Goal: Information Seeking & Learning: Learn about a topic

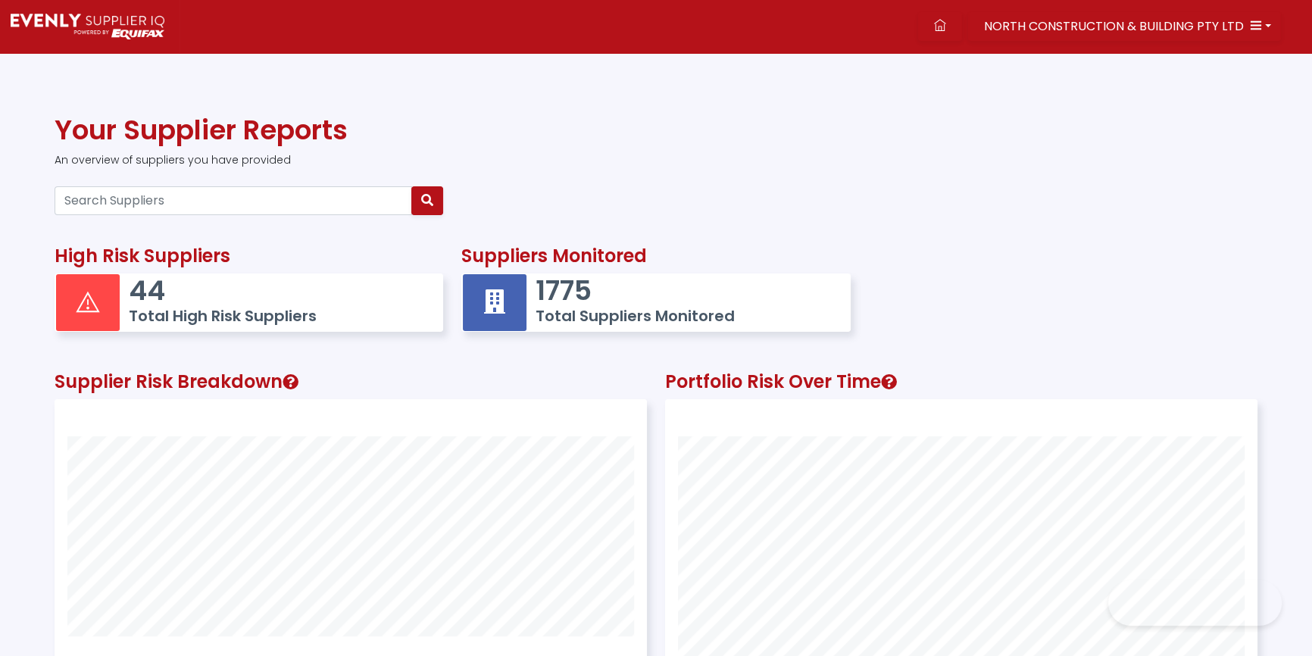
click at [191, 219] on div at bounding box center [248, 200] width 407 height 41
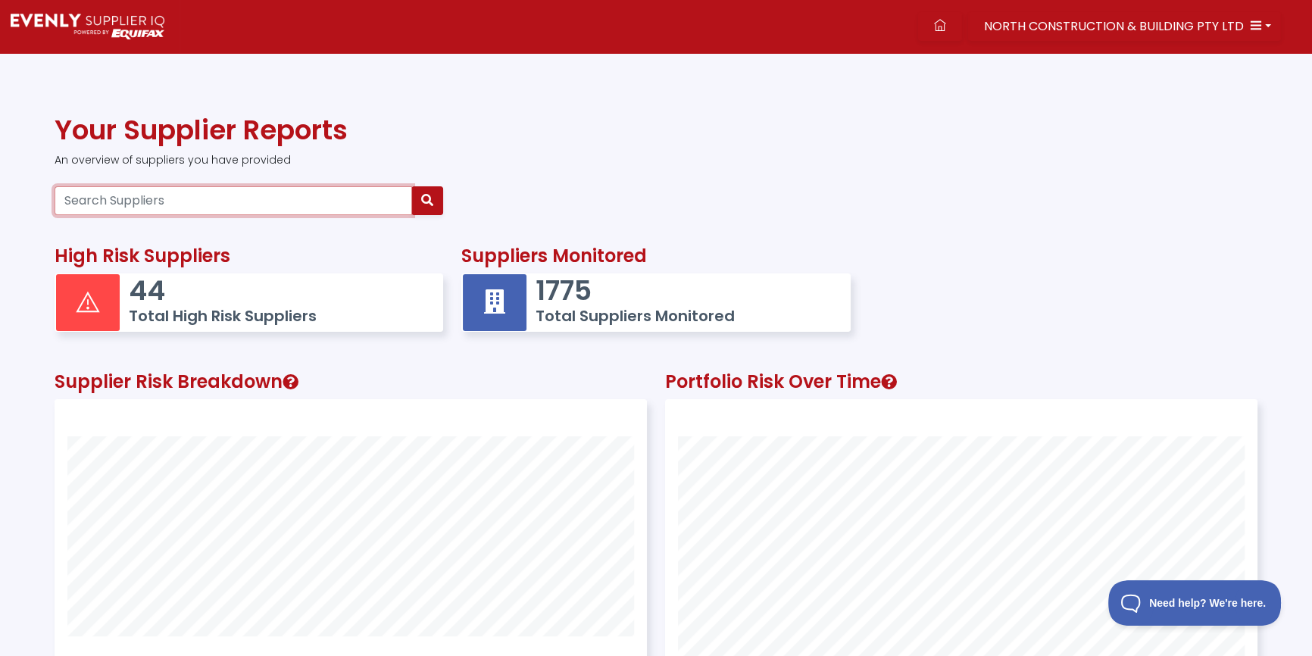
click at [244, 200] on input "Search Suppliers" at bounding box center [233, 200] width 357 height 29
paste input "14611844690"
type input "14611844690"
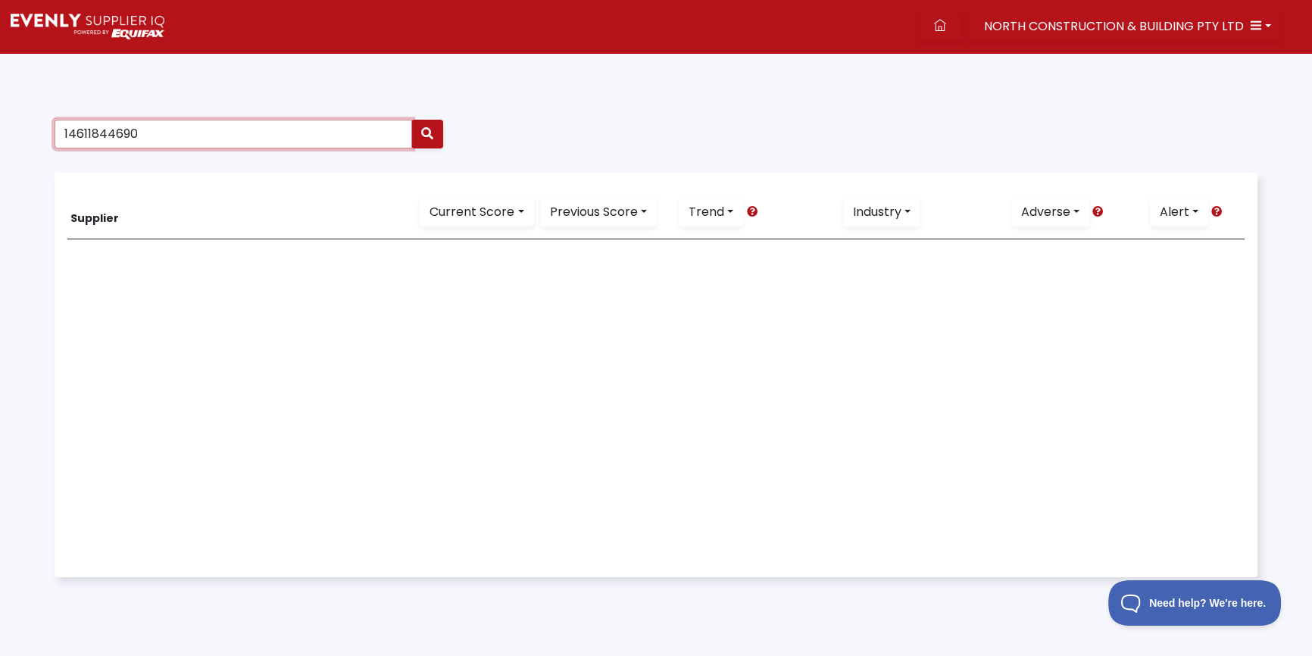
click at [245, 134] on input "14611844690" at bounding box center [233, 134] width 357 height 29
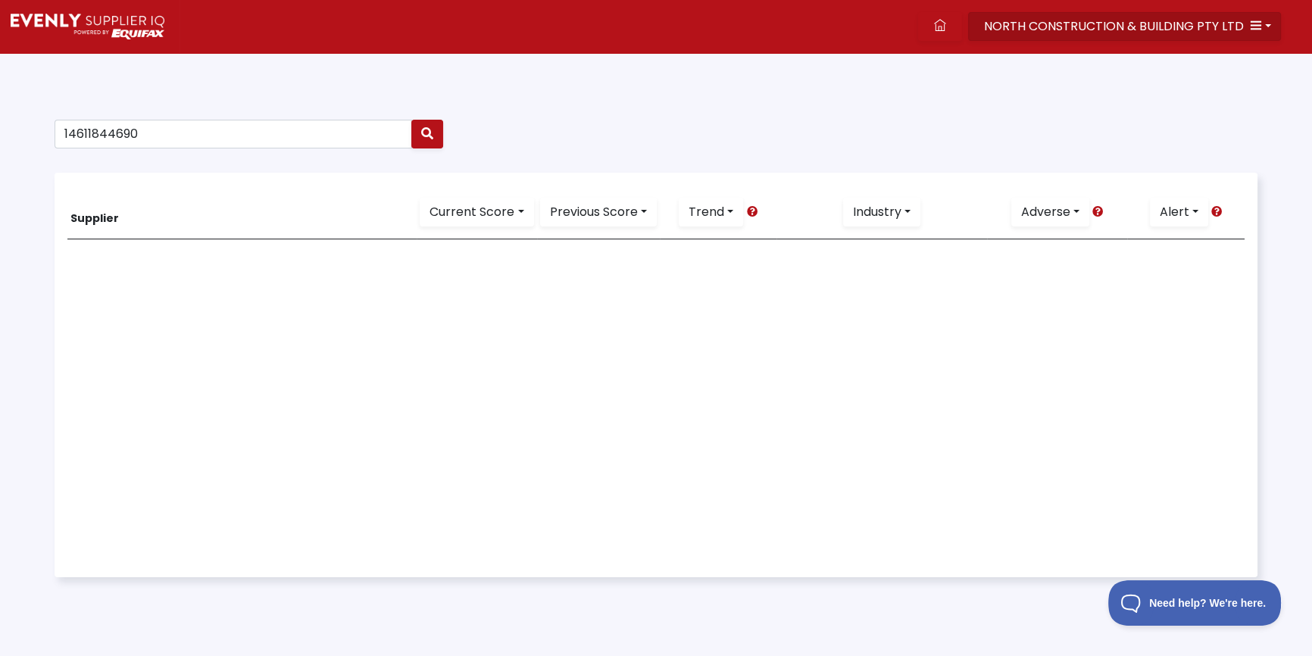
click at [1052, 26] on span "NORTH CONSTRUCTION & BUILDING PTY LTD" at bounding box center [1114, 25] width 260 height 17
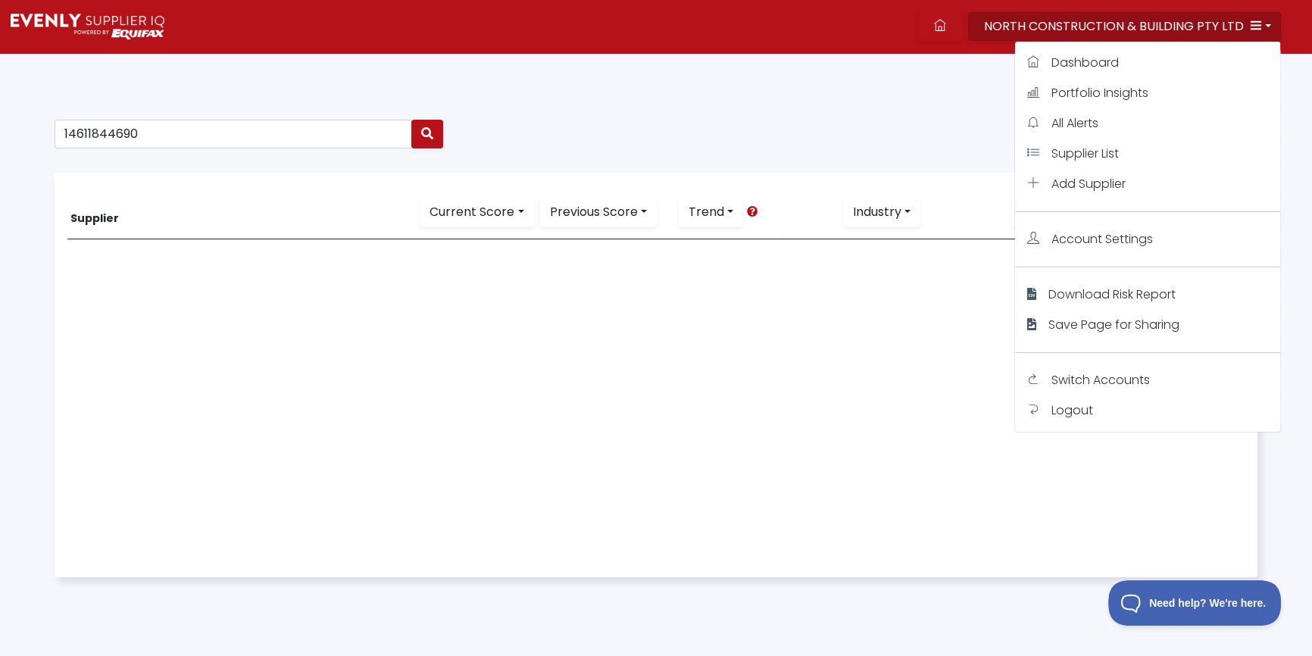
click at [161, 259] on div "Supplier Current Score ALL Excellent Very Good Good Average Below Average No Sc…" at bounding box center [655, 375] width 1177 height 379
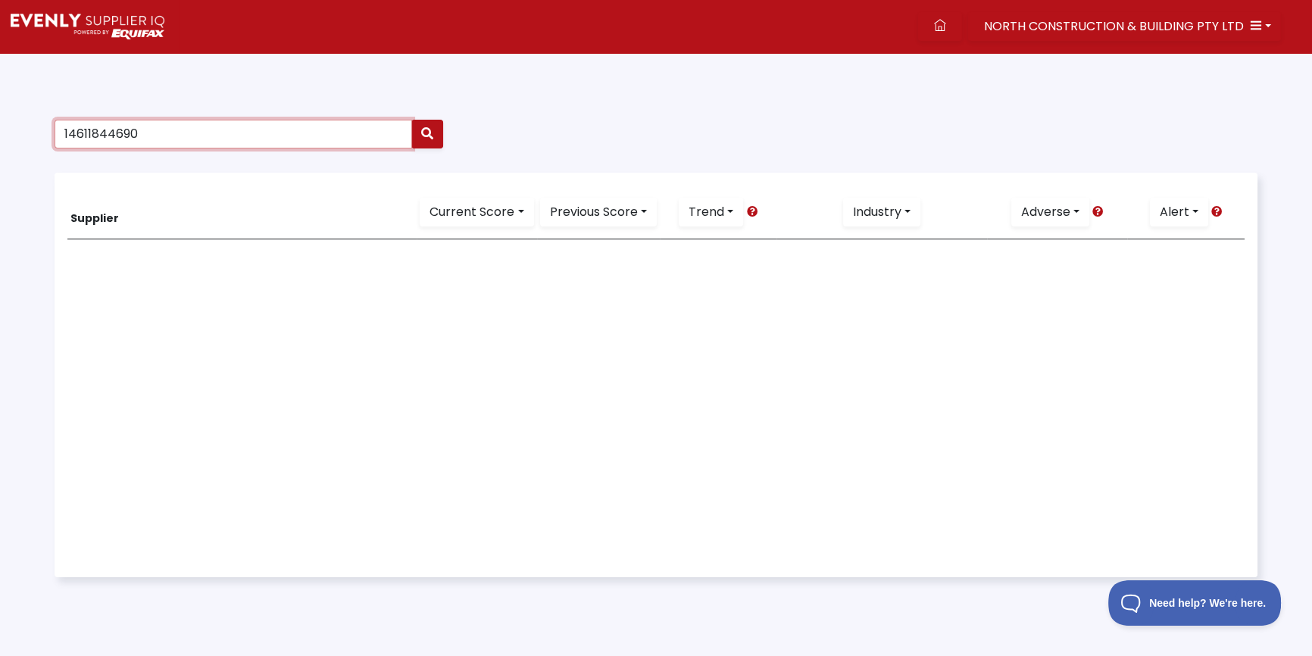
drag, startPoint x: 158, startPoint y: 130, endPoint x: -305, endPoint y: 14, distance: 477.8
click at [0, 14] on html "NORTH CONSTRUCTION & BUILDING PTY LTD Dashboard Portfolio Insights All Alerts S…" at bounding box center [656, 372] width 1312 height 744
type input "mundey"
drag, startPoint x: 651, startPoint y: 432, endPoint x: 629, endPoint y: 432, distance: 22.7
click at [646, 435] on div "Supplier Current Score ALL Excellent Very Good Good Average Below Average No Sc…" at bounding box center [655, 375] width 1177 height 379
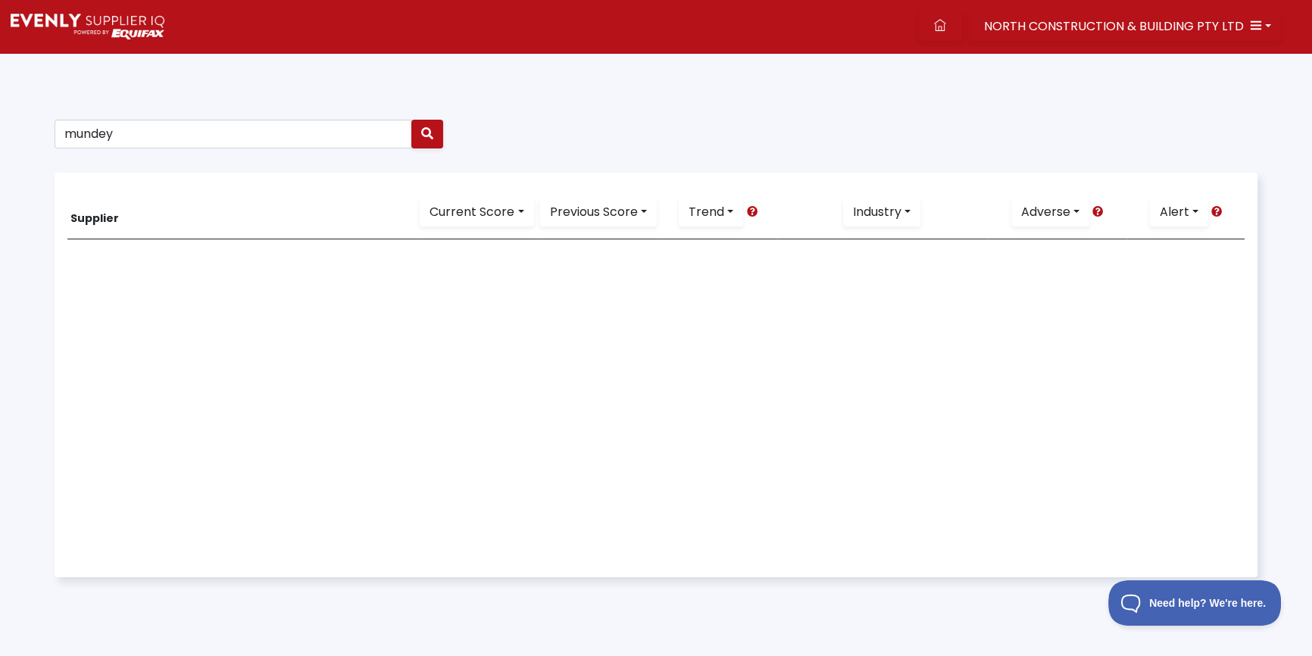
click at [451, 410] on div "Supplier Current Score ALL Excellent Very Good Good Average Below Average No Sc…" at bounding box center [655, 375] width 1177 height 379
click at [1078, 17] on span "NORTH CONSTRUCTION & BUILDING PTY LTD" at bounding box center [1114, 25] width 260 height 17
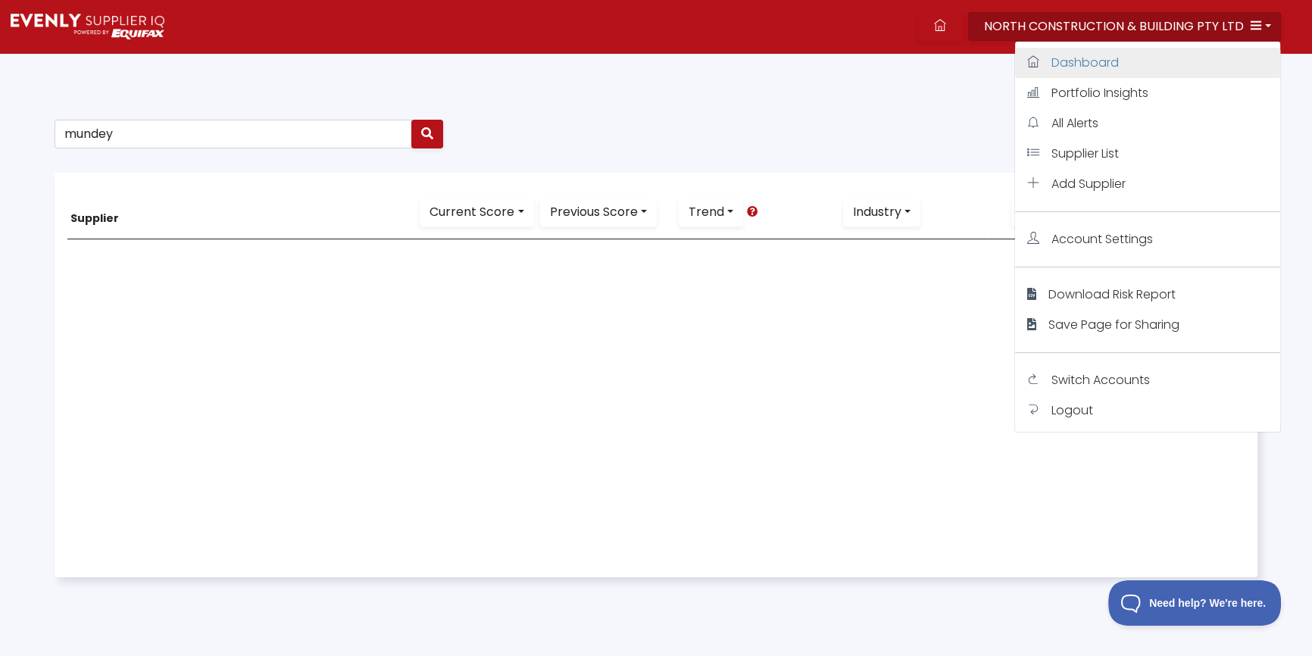
click at [1081, 64] on span "Dashboard" at bounding box center [1084, 62] width 67 height 17
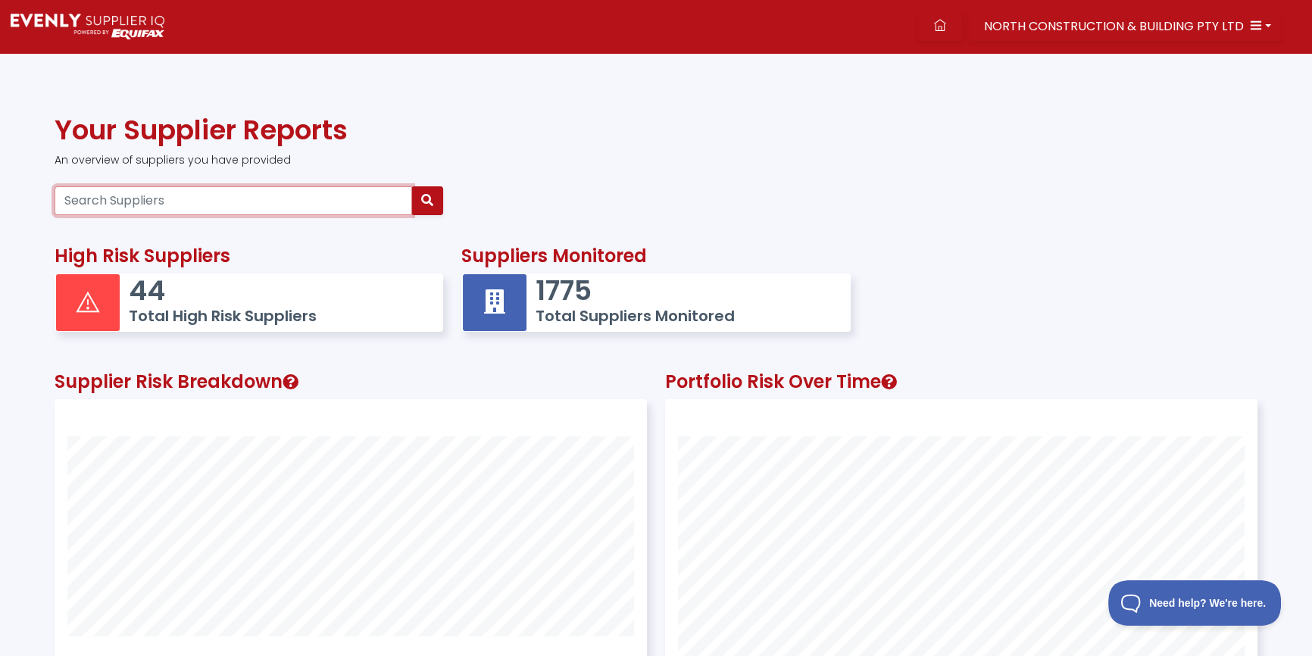
click at [292, 206] on input "Search Suppliers" at bounding box center [233, 200] width 357 height 29
paste input "14611844690"
type input "14611844690"
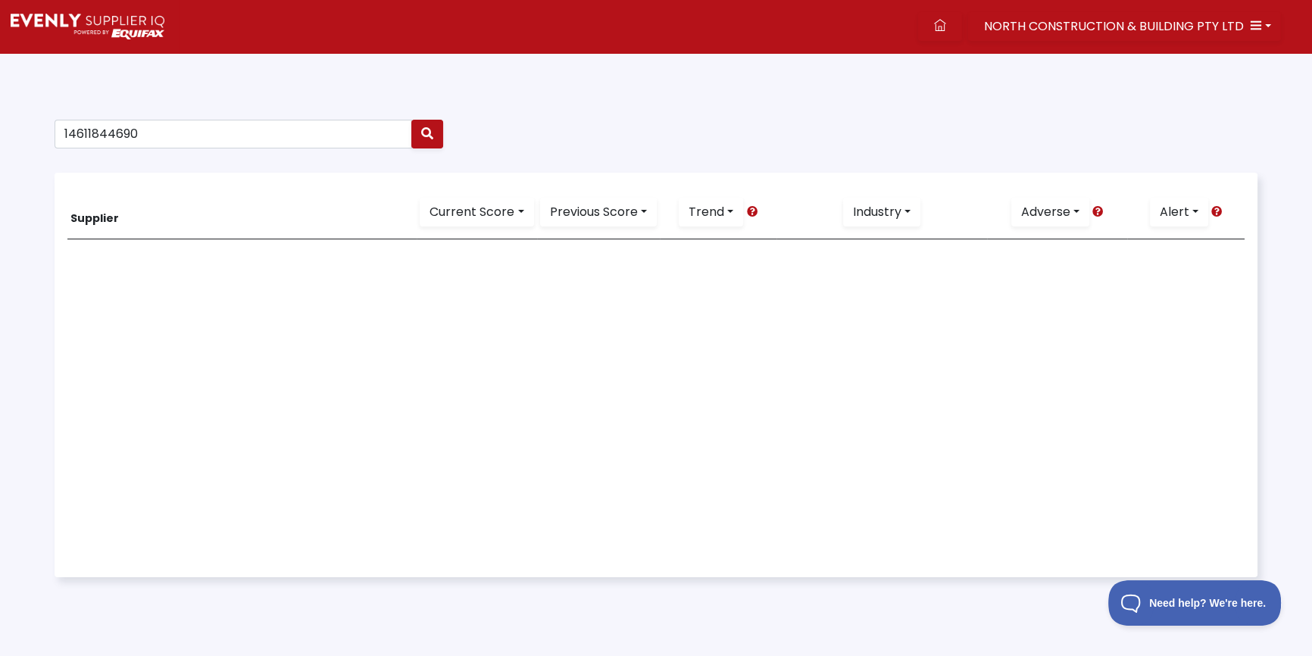
drag, startPoint x: 598, startPoint y: 385, endPoint x: 641, endPoint y: 344, distance: 59.5
click at [598, 385] on div "Supplier Current Score ALL Excellent Very Good Good Average Below Average No Sc…" at bounding box center [655, 375] width 1177 height 379
click at [243, 367] on div "Supplier Current Score ALL Excellent Very Good Good Average Below Average No Sc…" at bounding box center [655, 375] width 1177 height 379
drag, startPoint x: 144, startPoint y: 130, endPoint x: -171, endPoint y: 111, distance: 315.7
click at [0, 111] on html "NORTH CONSTRUCTION & BUILDING PTY LTD Dashboard Portfolio Insights All Alerts S…" at bounding box center [656, 372] width 1312 height 744
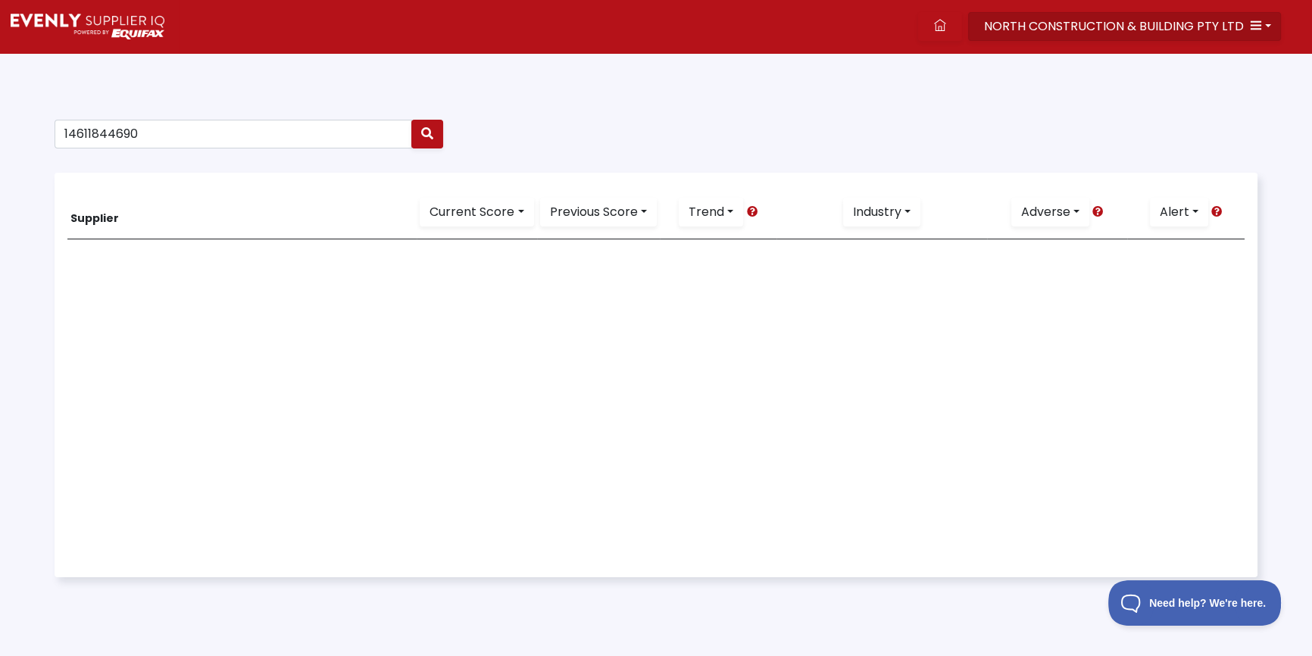
click at [1157, 14] on button "NORTH CONSTRUCTION & BUILDING PTY LTD" at bounding box center [1124, 26] width 313 height 29
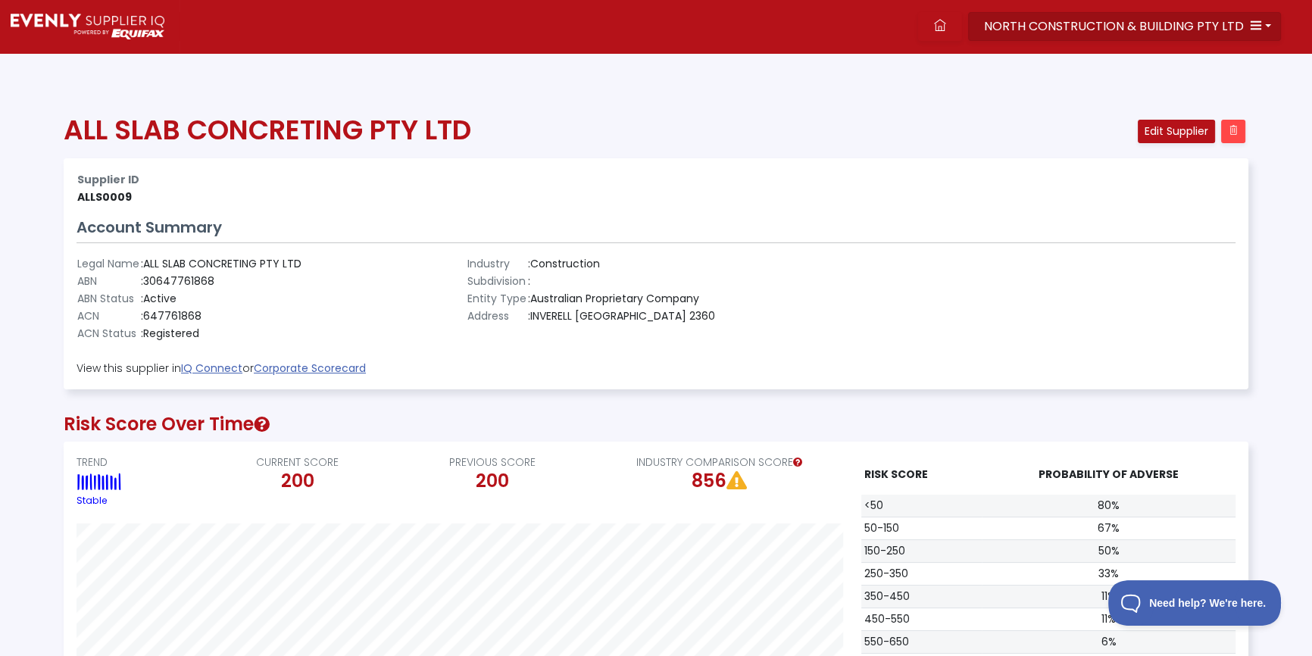
scroll to position [306, 1183]
click at [1048, 21] on span "NORTH CONSTRUCTION & BUILDING PTY LTD" at bounding box center [1114, 25] width 260 height 17
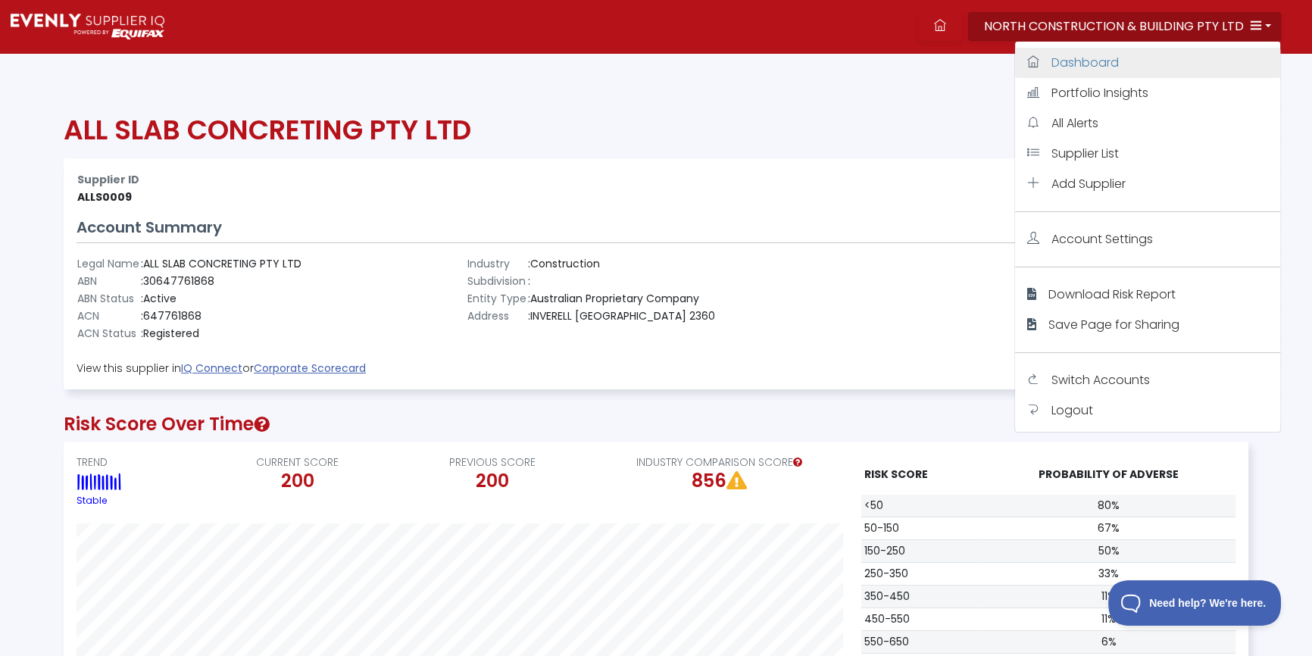
click at [1091, 50] on link "Dashboard" at bounding box center [1147, 63] width 265 height 30
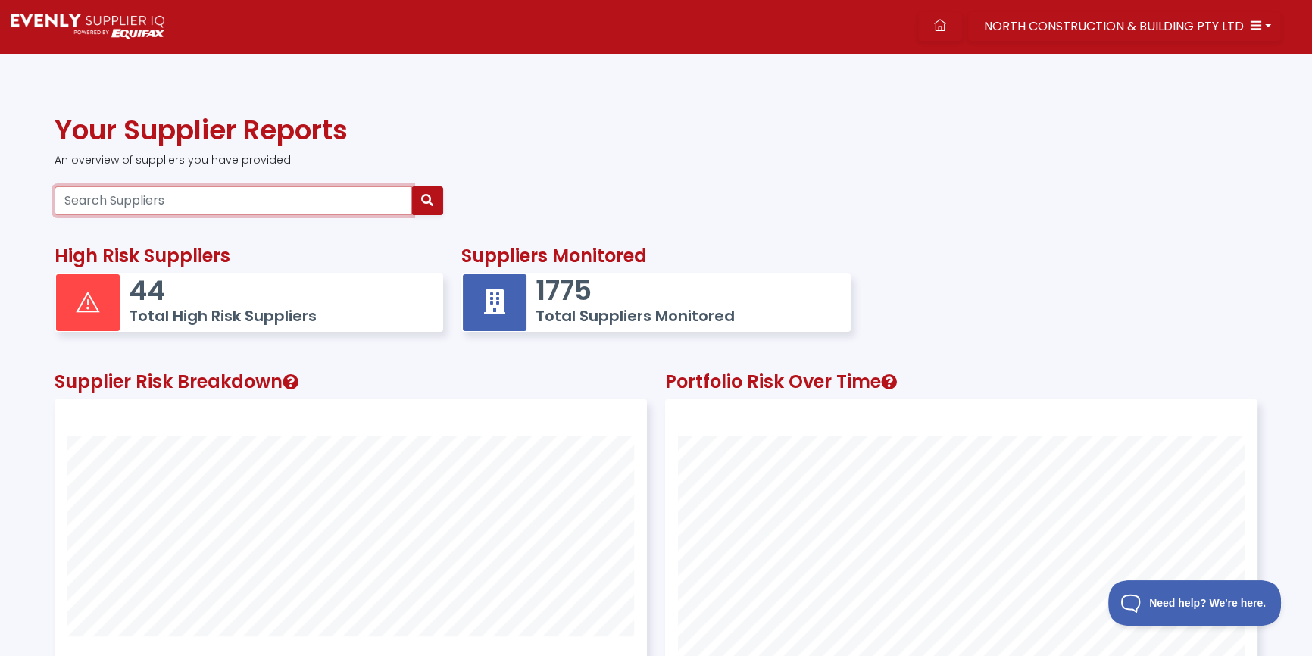
drag, startPoint x: 208, startPoint y: 202, endPoint x: 211, endPoint y: 189, distance: 14.0
click at [209, 202] on input "Search Suppliers" at bounding box center [233, 200] width 357 height 29
paste input "14611844690"
type input "14611844690"
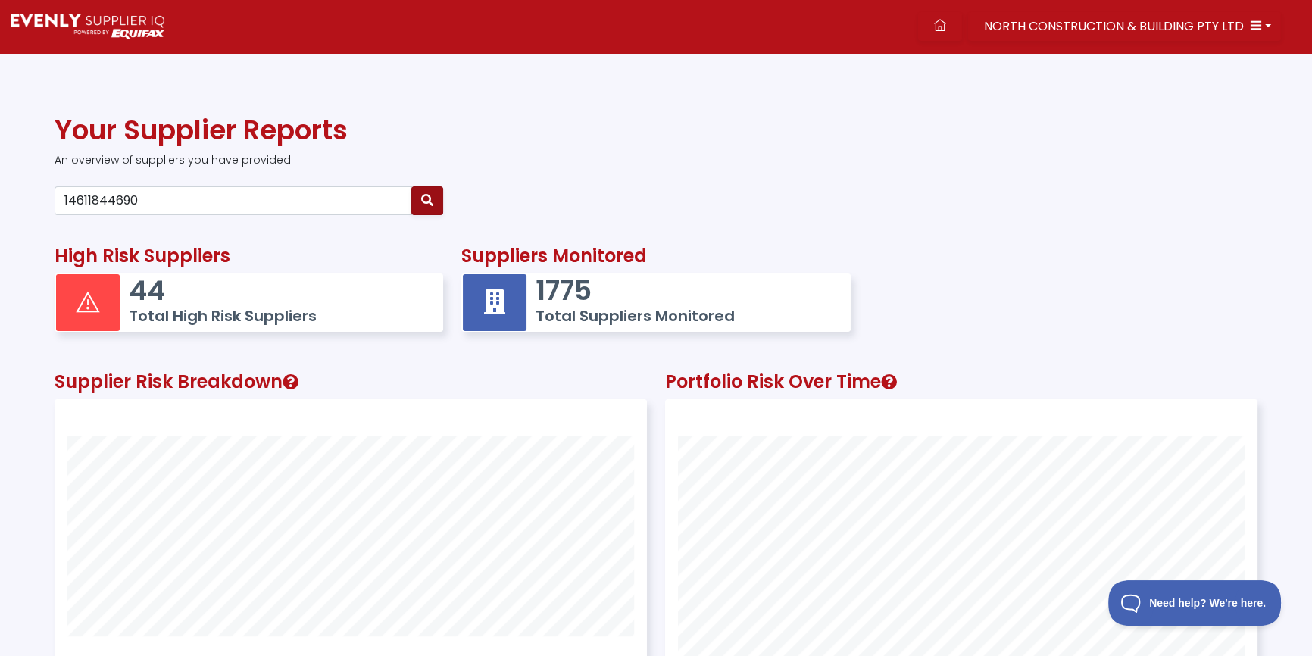
click at [423, 198] on icon "button" at bounding box center [427, 200] width 12 height 12
click at [186, 194] on input "14611844690" at bounding box center [233, 200] width 357 height 29
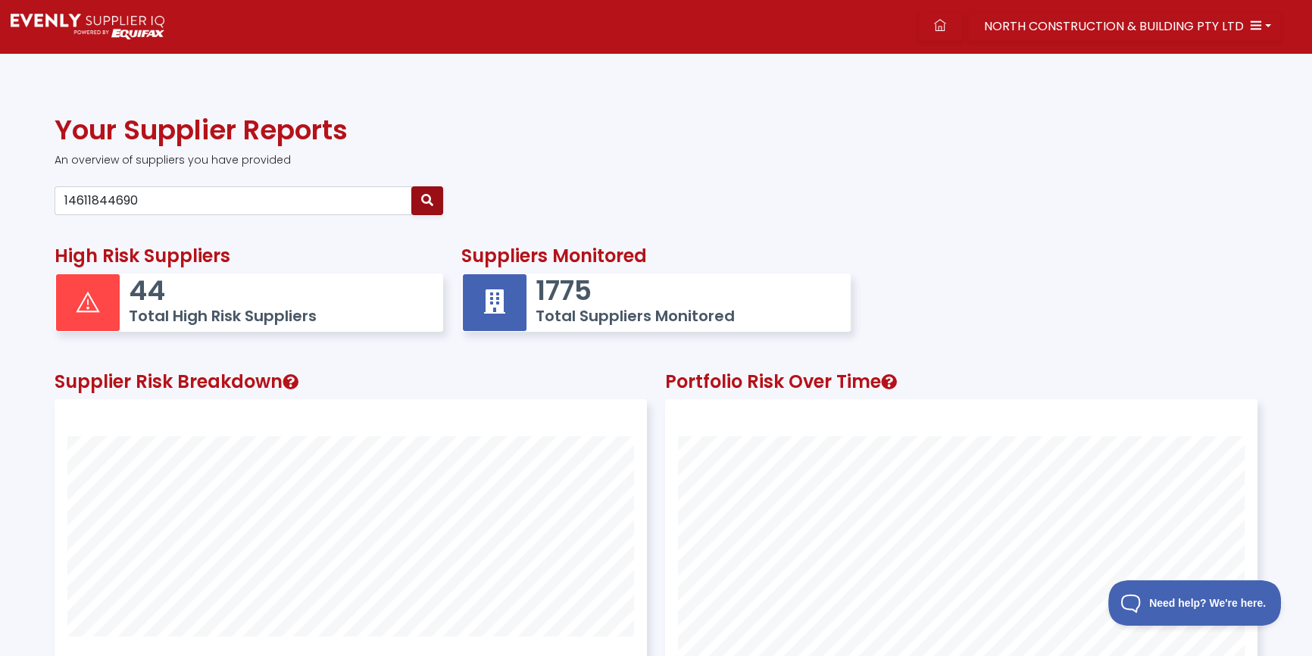
click at [431, 198] on icon "button" at bounding box center [427, 200] width 12 height 12
click at [429, 198] on icon "button" at bounding box center [427, 200] width 12 height 12
click at [1119, 16] on button "NORTH CONSTRUCTION & BUILDING PTY LTD" at bounding box center [1124, 26] width 313 height 29
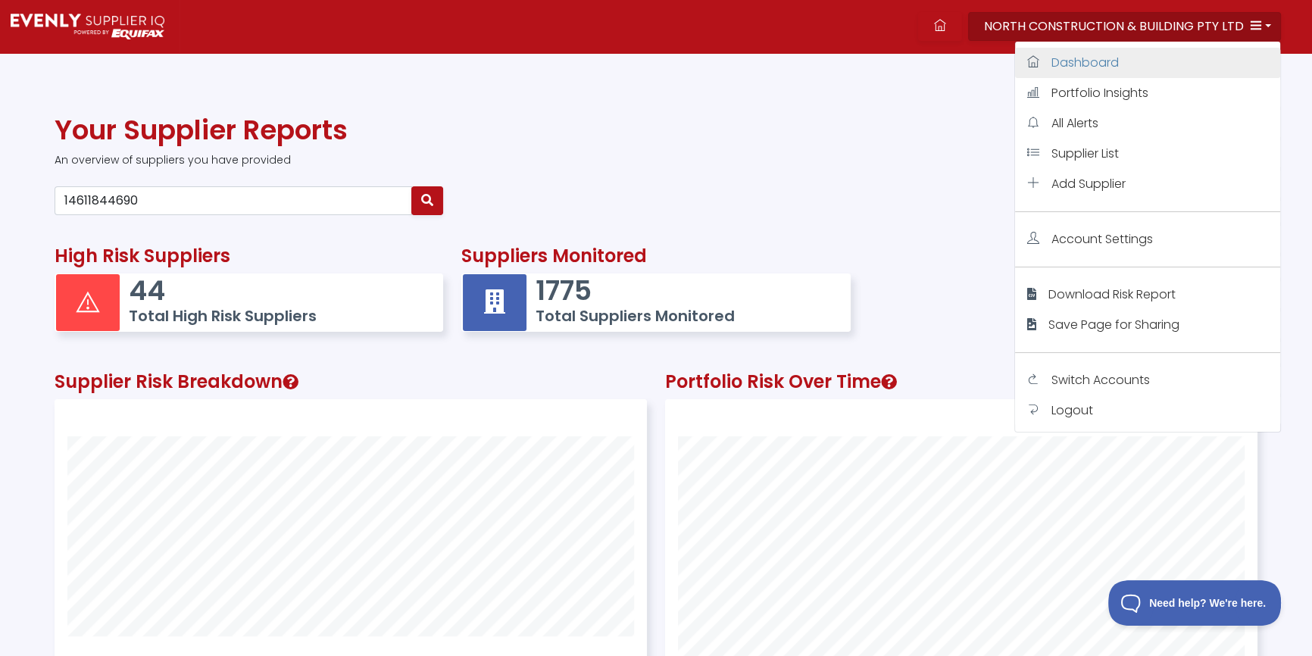
click at [1103, 62] on span "Dashboard" at bounding box center [1084, 62] width 67 height 17
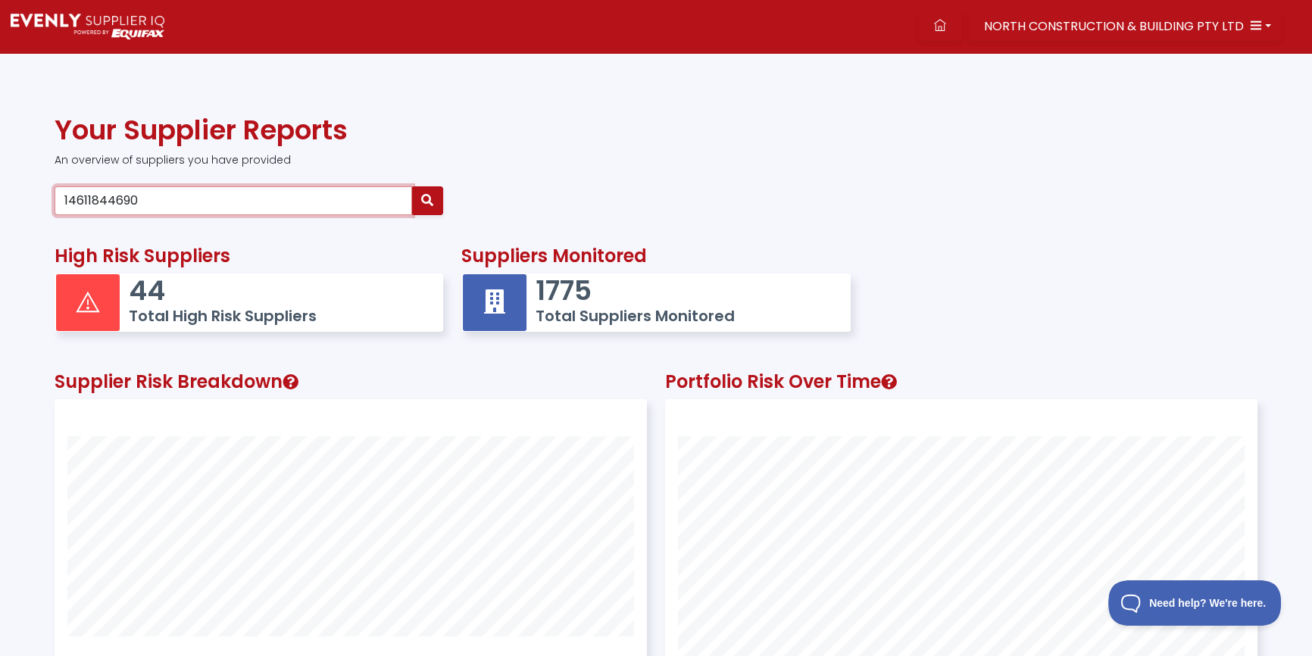
click at [135, 204] on input "14611844690" at bounding box center [233, 200] width 357 height 29
click at [117, 201] on input "Search Suppliers" at bounding box center [233, 200] width 357 height 29
paste input "14611844690"
type input "14611844690"
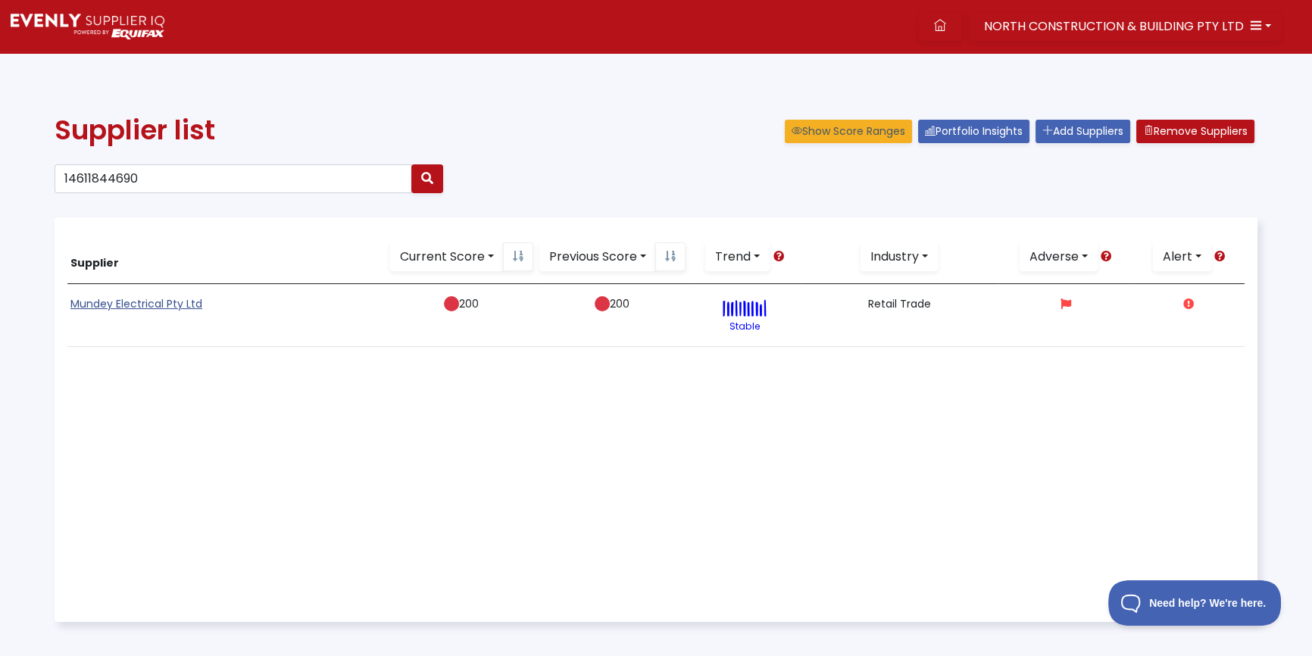
click at [146, 304] on link "Mundey Electrical Pty Ltd" at bounding box center [136, 303] width 132 height 15
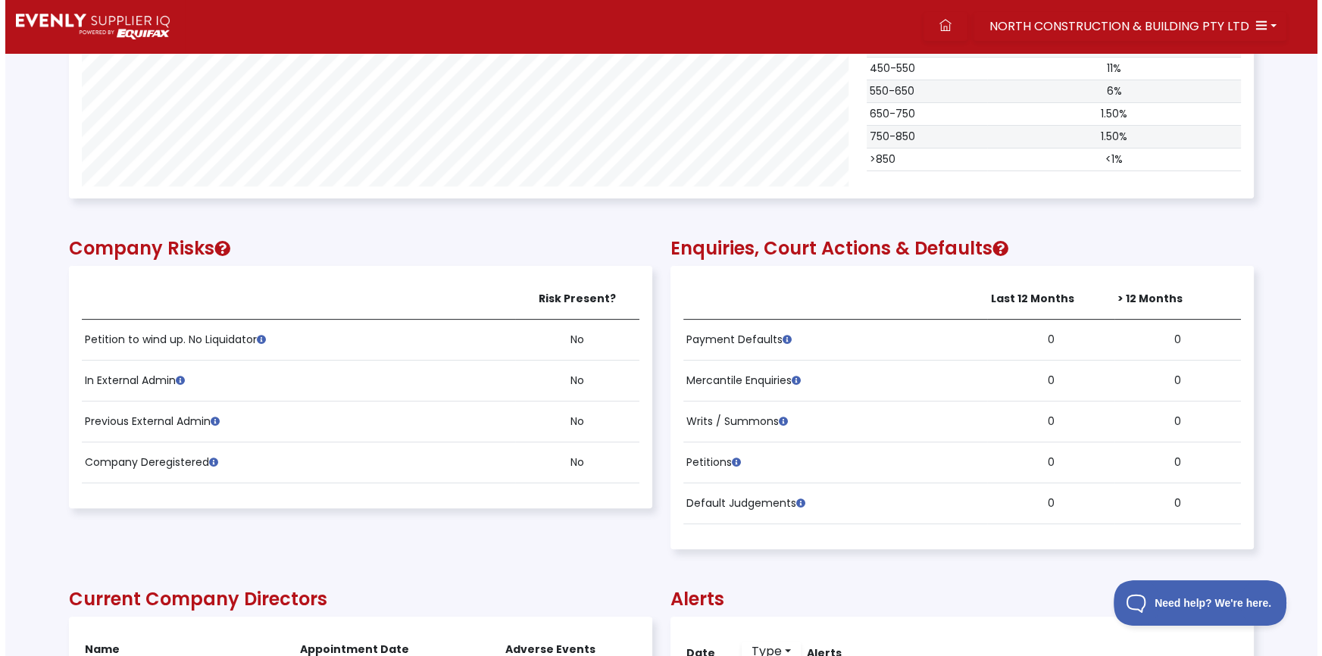
scroll to position [1032, 0]
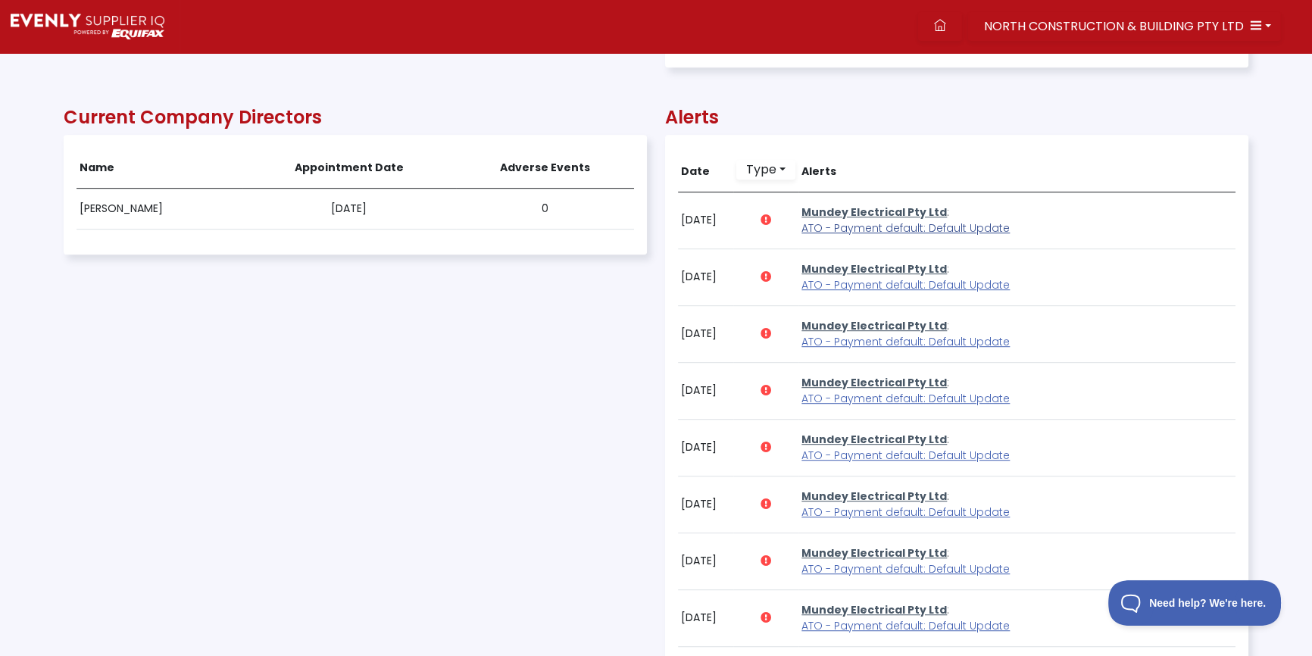
click at [841, 229] on span "ATO - Payment default: Default Update" at bounding box center [905, 227] width 208 height 15
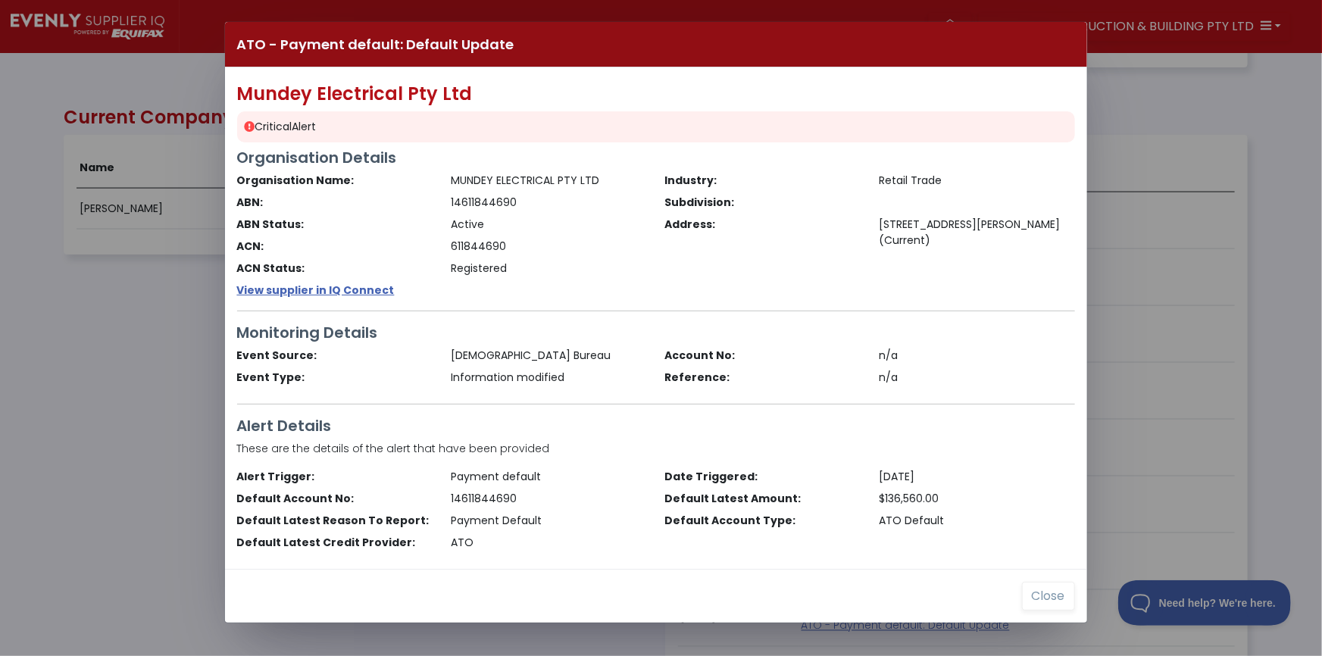
click at [83, 395] on div "ATO - Payment default: Default Update Mundey Electrical Pty Ltd Critical Alert …" at bounding box center [661, 328] width 1322 height 656
drag, startPoint x: 1050, startPoint y: 601, endPoint x: 1047, endPoint y: 587, distance: 13.8
click at [1050, 601] on button "Close" at bounding box center [1048, 596] width 53 height 29
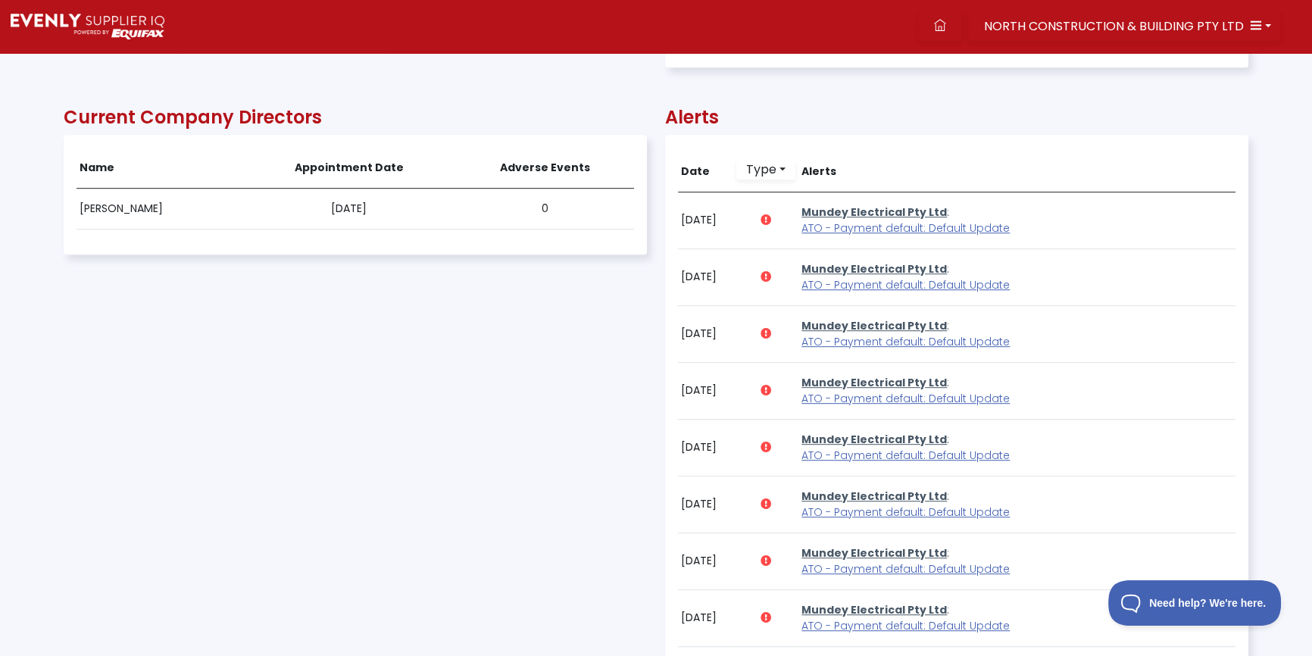
scroll to position [306, 1183]
click at [946, 21] on icon at bounding box center [940, 25] width 12 height 12
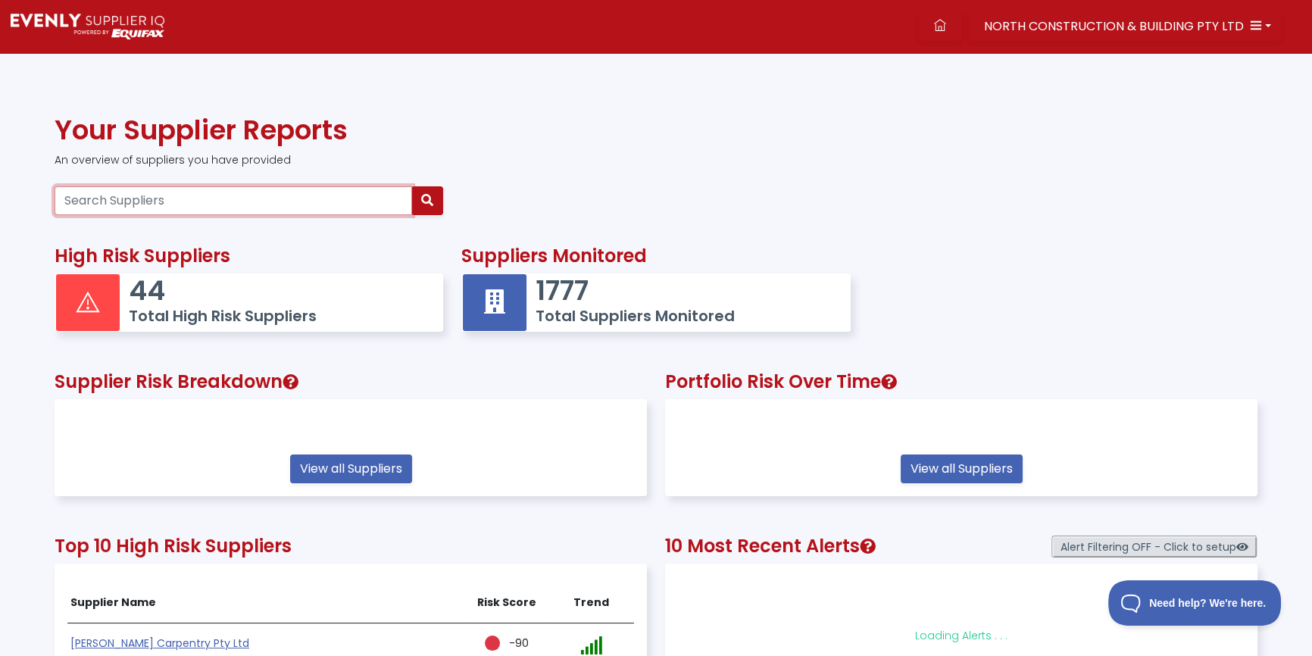
click at [267, 203] on input "Search Suppliers" at bounding box center [233, 200] width 357 height 29
paste input "52155303281"
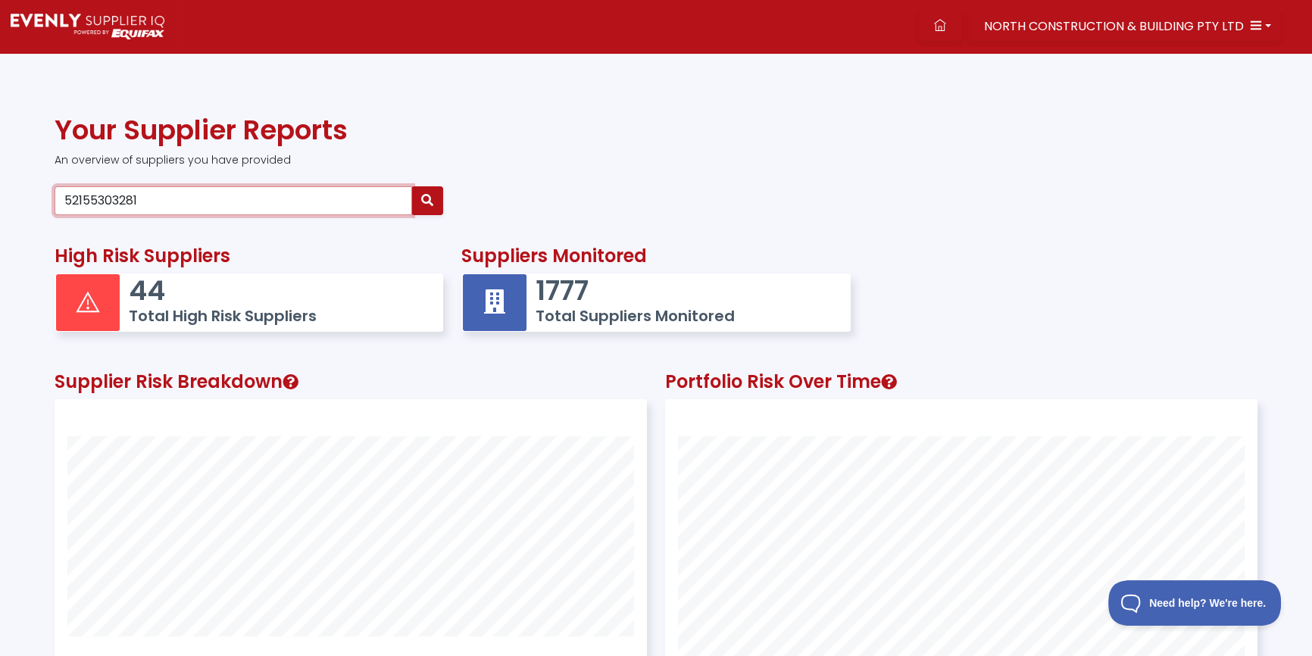
type input "52155303281"
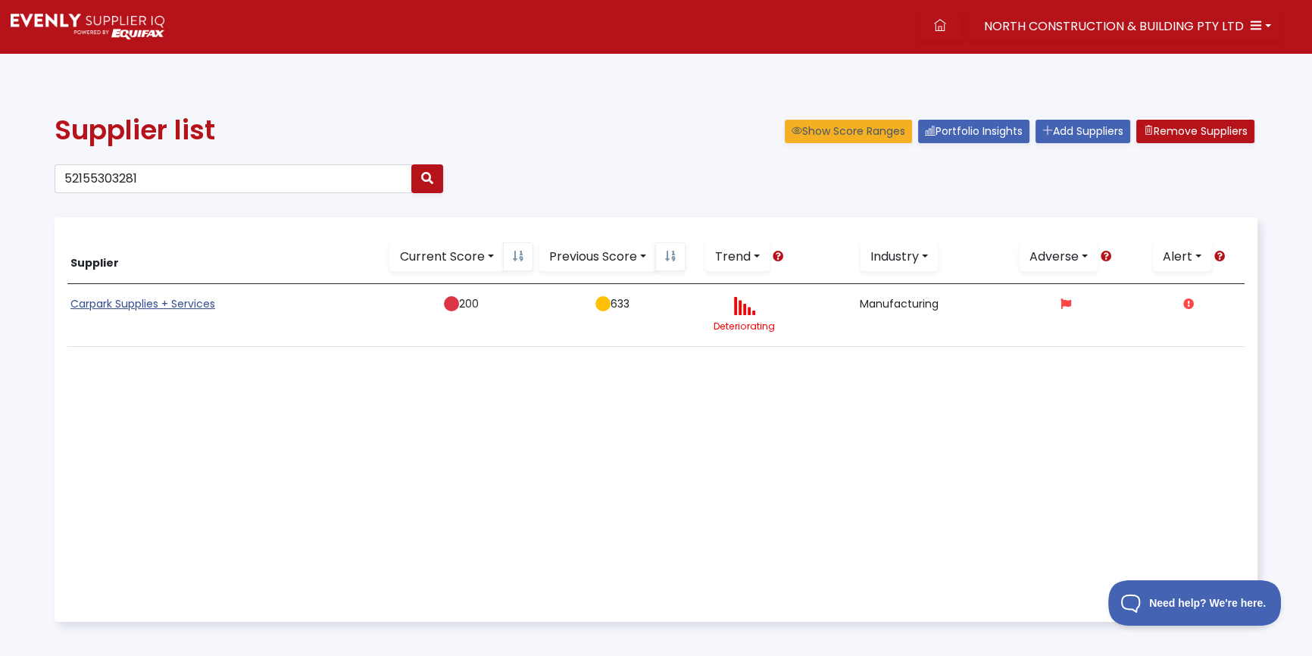
click at [126, 296] on link "Carpark Supplies + Services" at bounding box center [142, 303] width 145 height 15
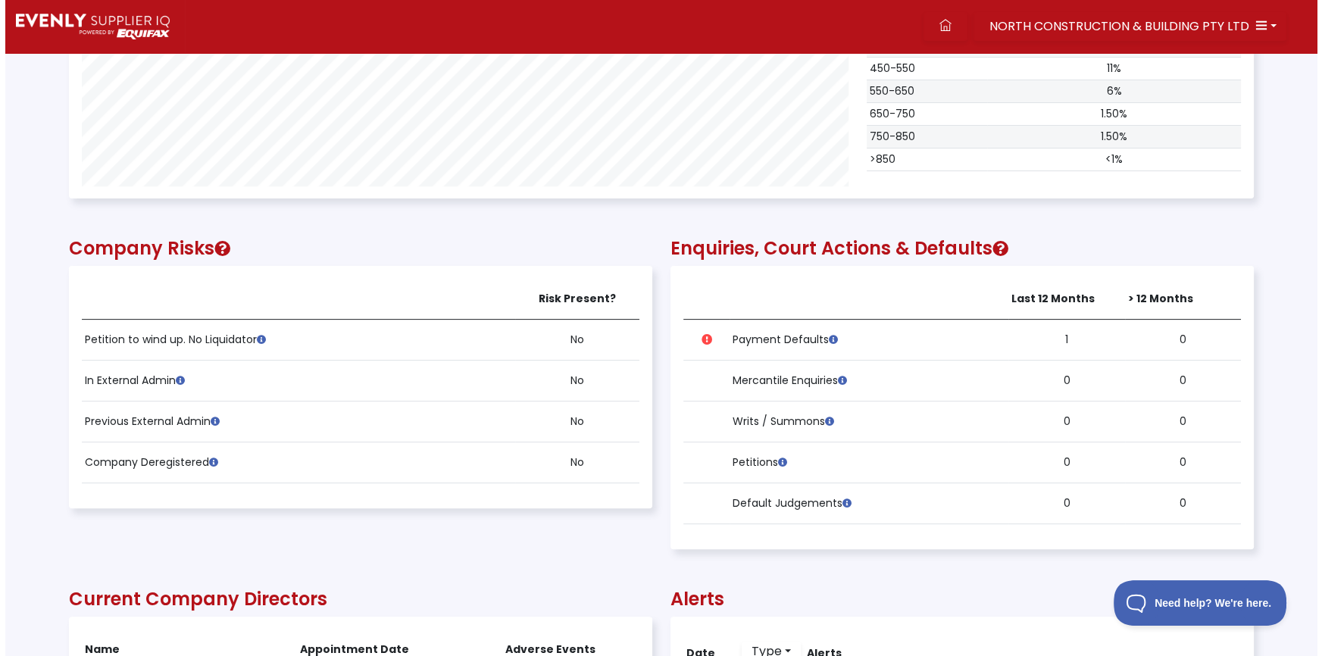
scroll to position [963, 0]
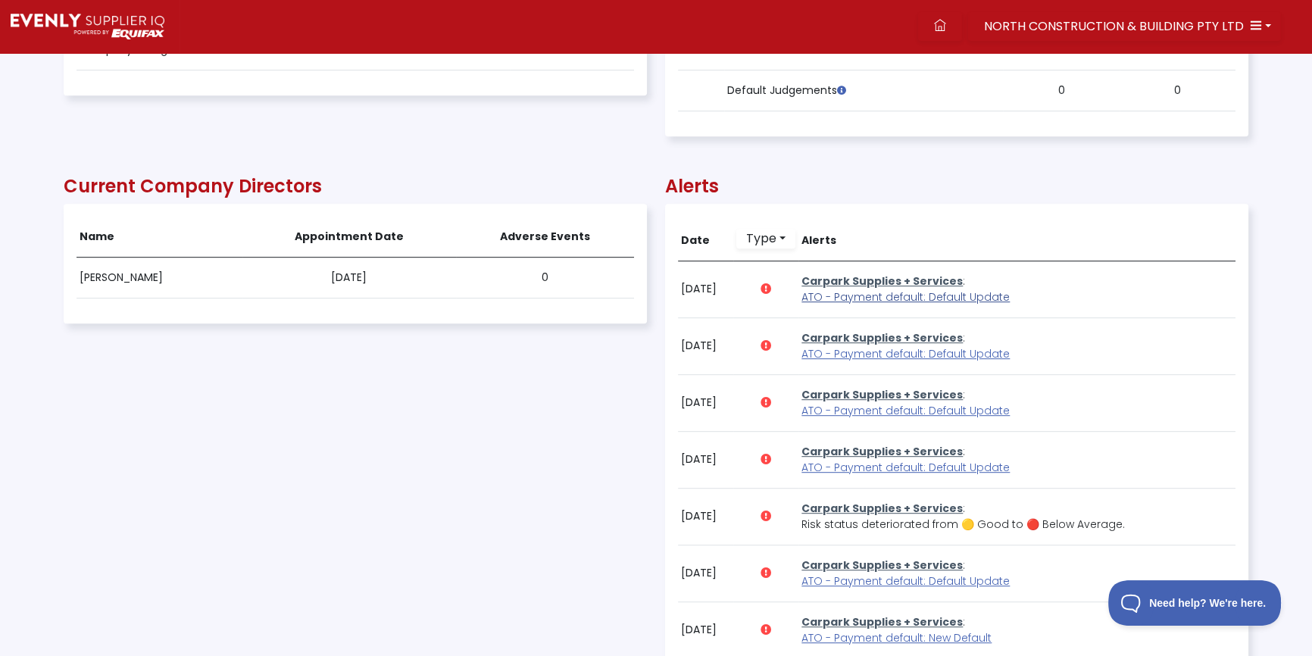
click at [885, 297] on span "ATO - Payment default: Default Update" at bounding box center [905, 296] width 208 height 15
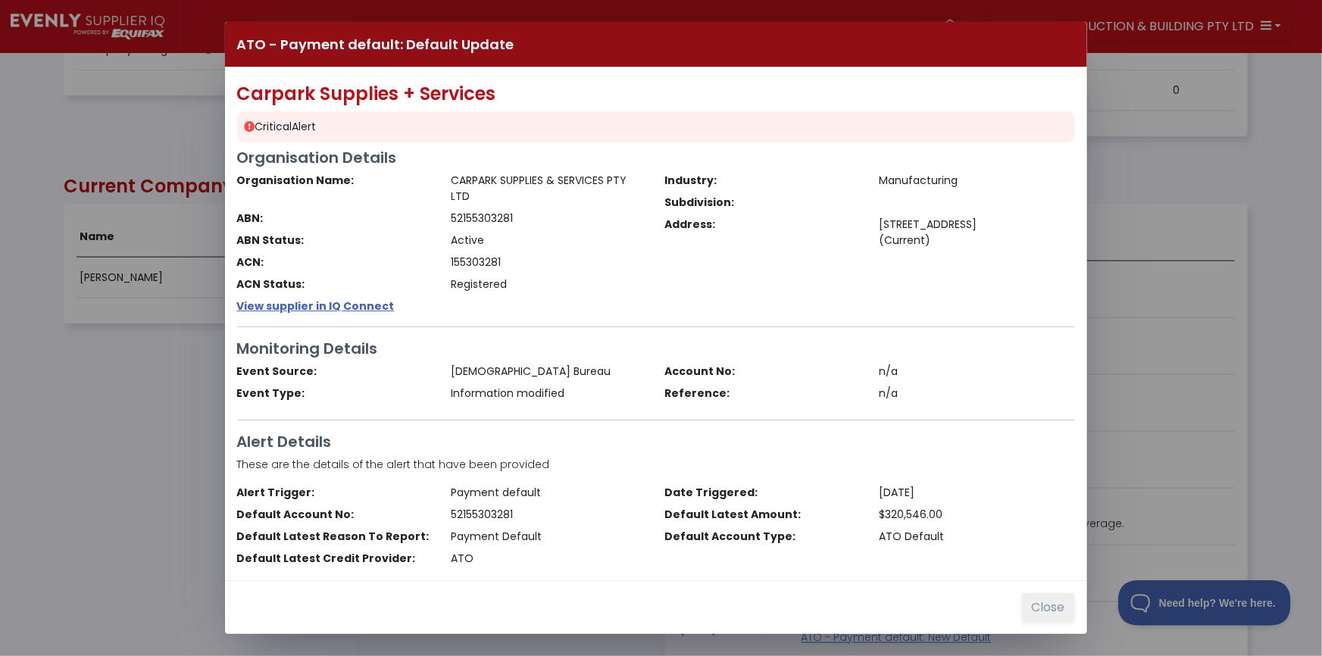
click at [1048, 606] on button "Close" at bounding box center [1048, 607] width 53 height 29
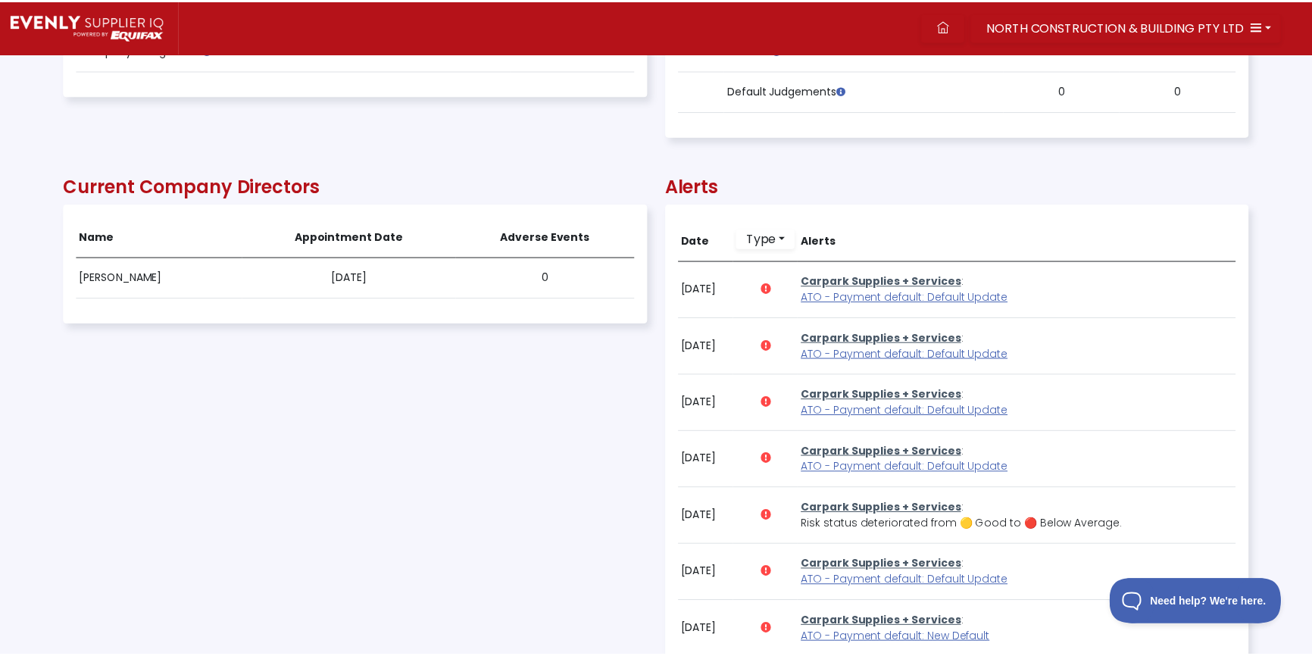
scroll to position [306, 1183]
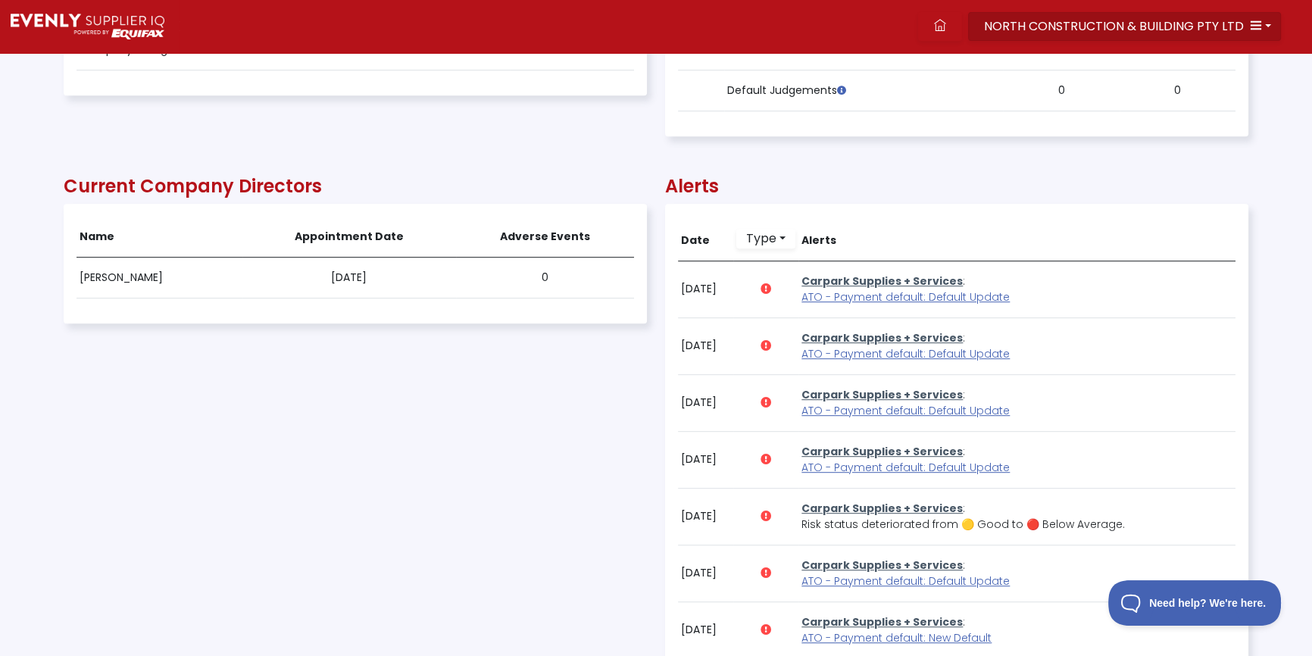
click at [1045, 27] on span "NORTH CONSTRUCTION & BUILDING PTY LTD" at bounding box center [1114, 25] width 260 height 17
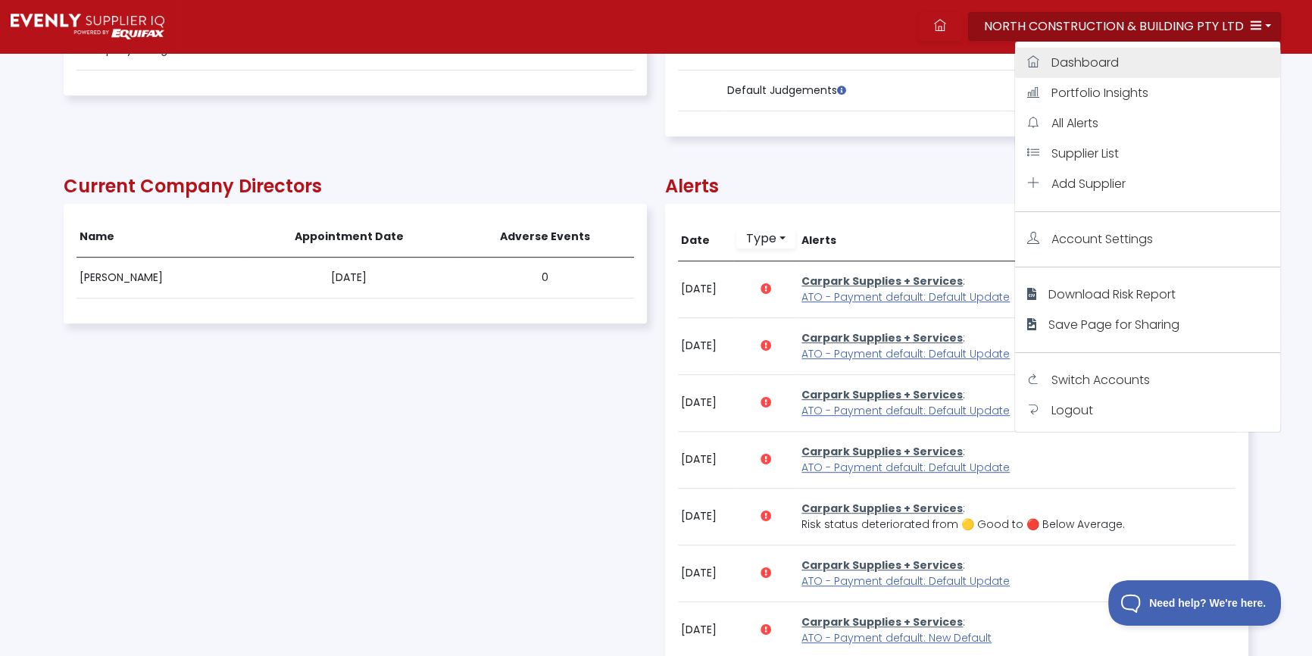
click at [1068, 58] on span "Dashboard" at bounding box center [1084, 62] width 67 height 17
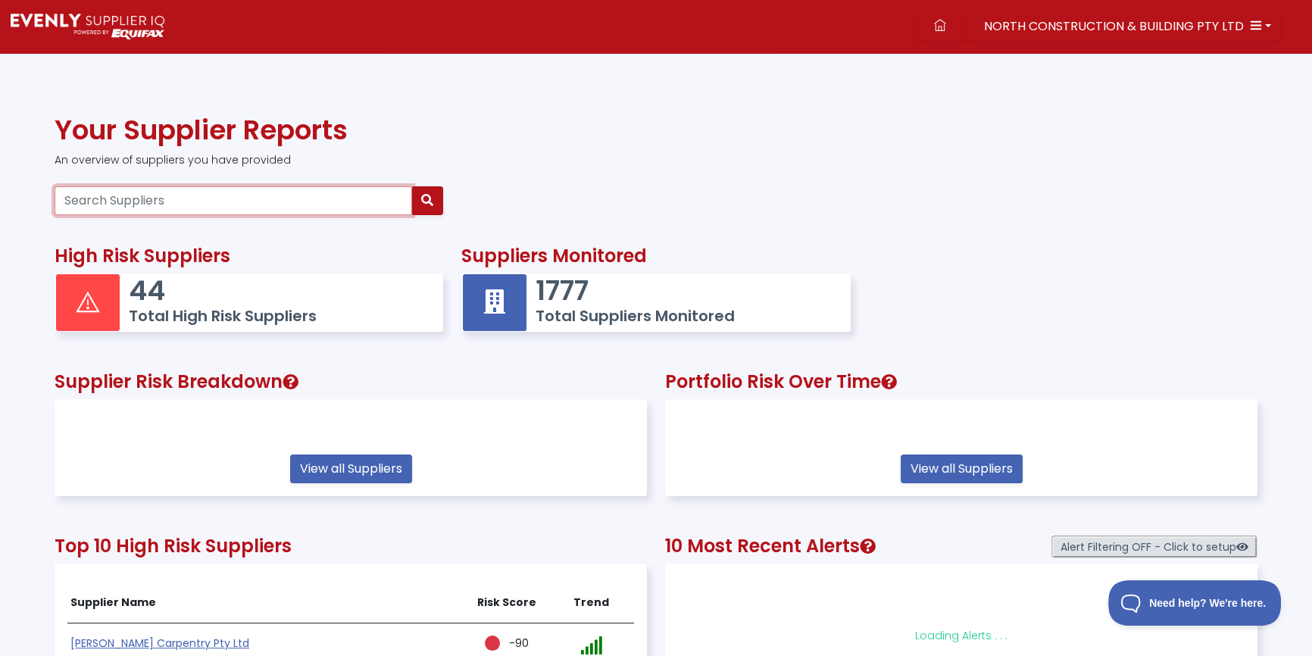
click at [161, 201] on input "Search Suppliers" at bounding box center [233, 200] width 357 height 29
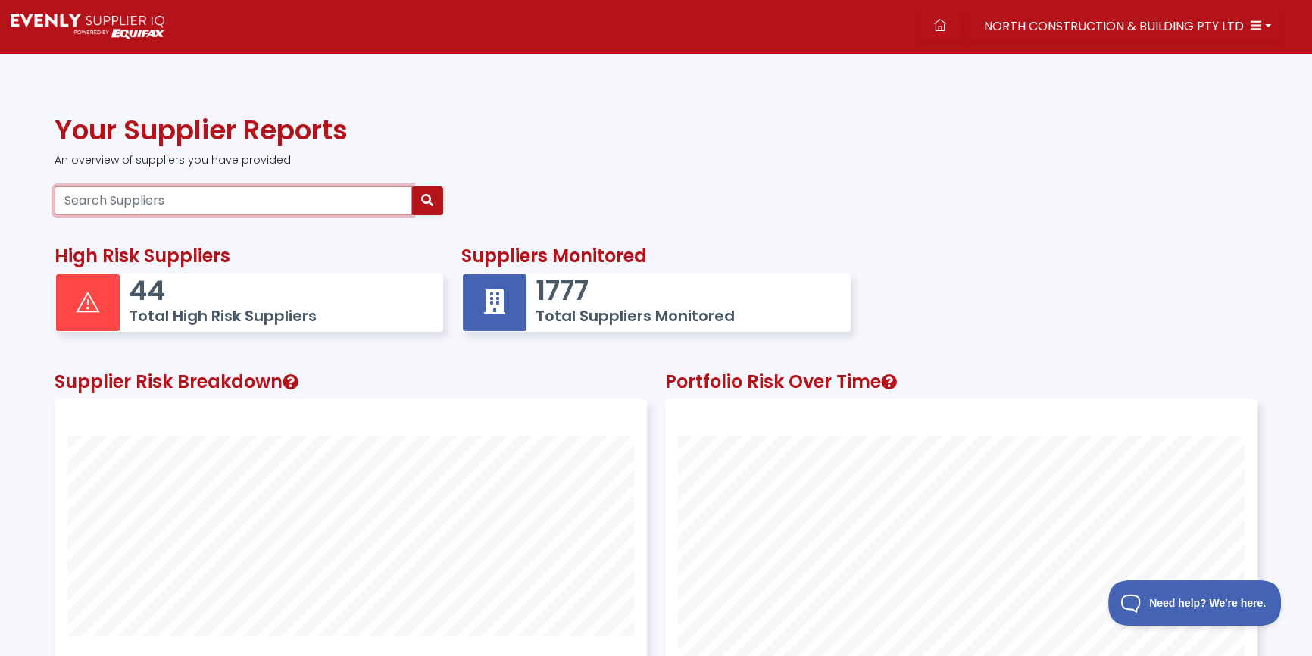
paste input "52604400928"
type input "52604400928"
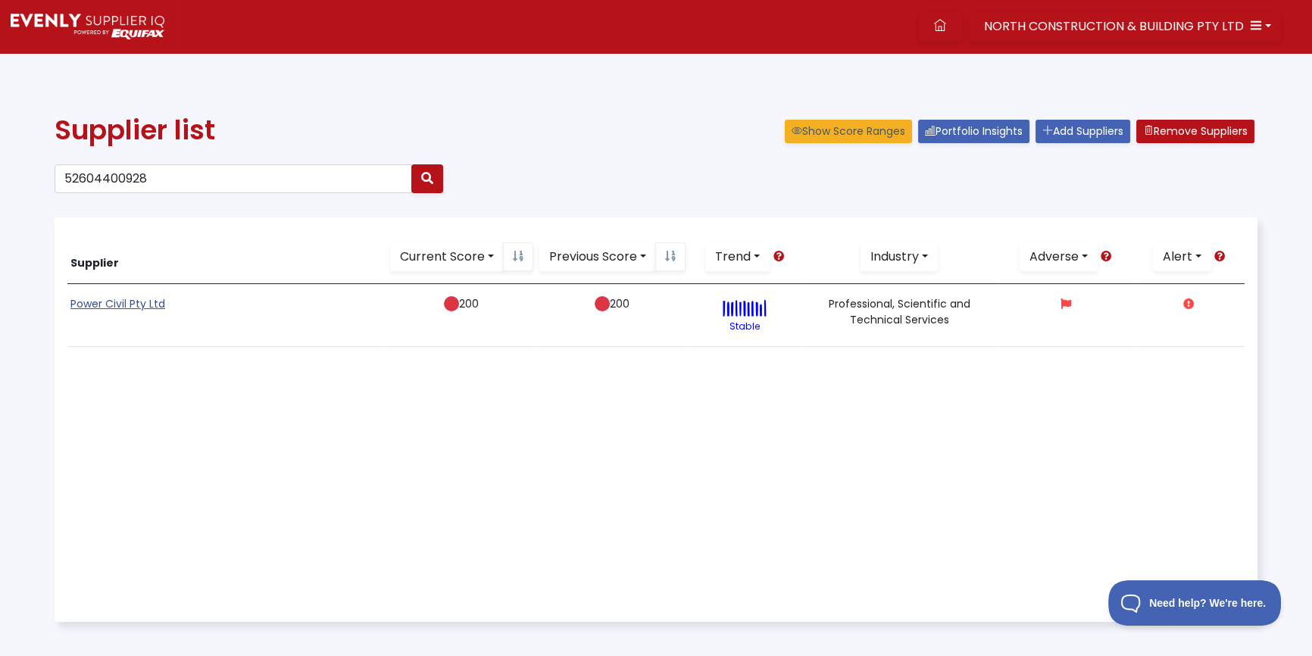
click at [121, 301] on link "Power Civil Pty Ltd" at bounding box center [117, 303] width 95 height 15
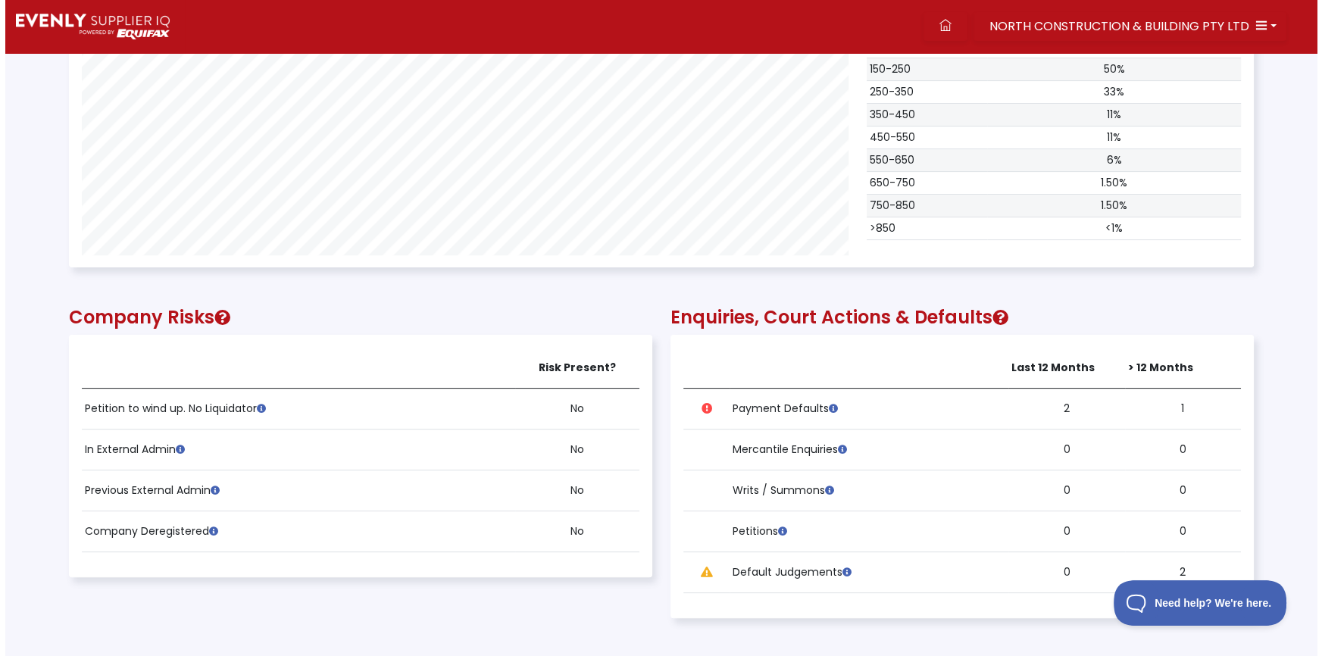
scroll to position [894, 0]
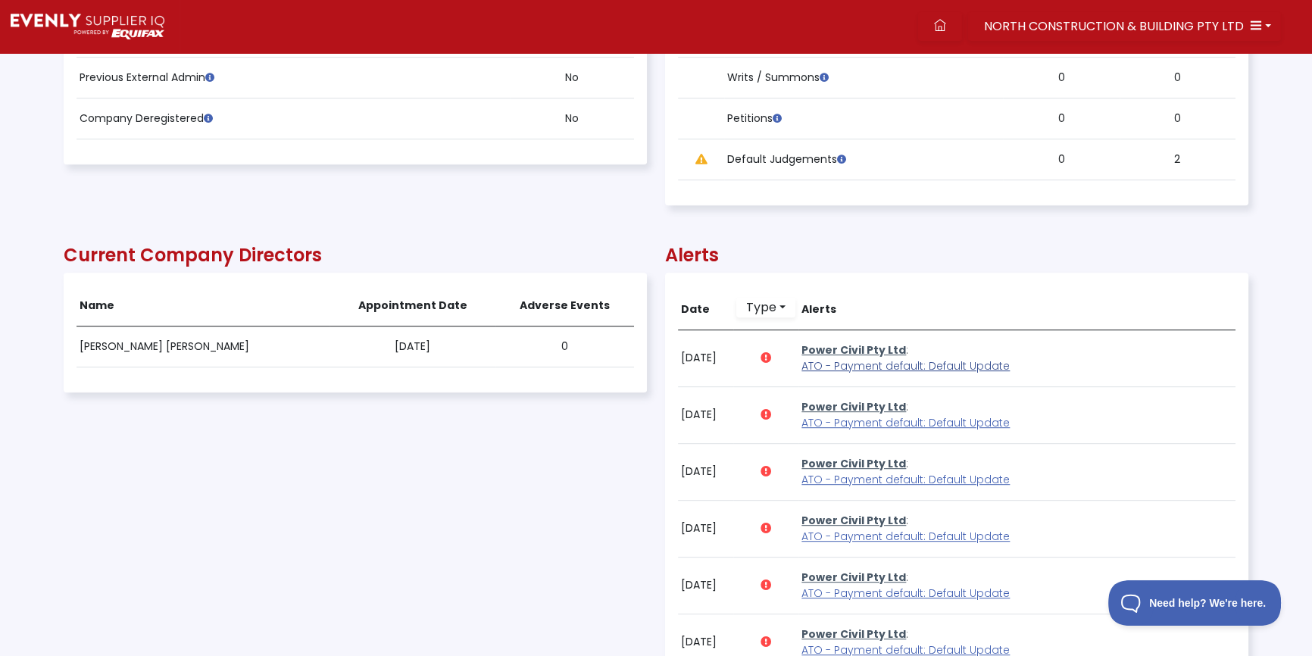
click at [907, 367] on span "ATO - Payment default: Default Update" at bounding box center [905, 365] width 208 height 15
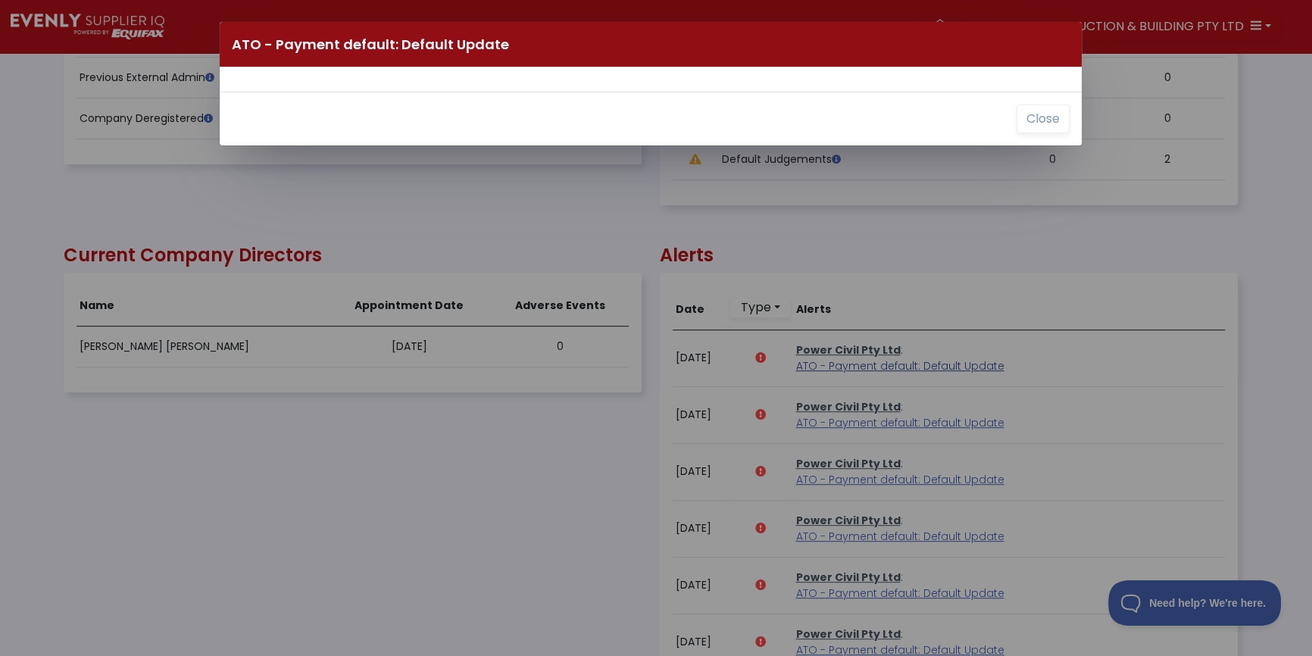
scroll to position [306, 1182]
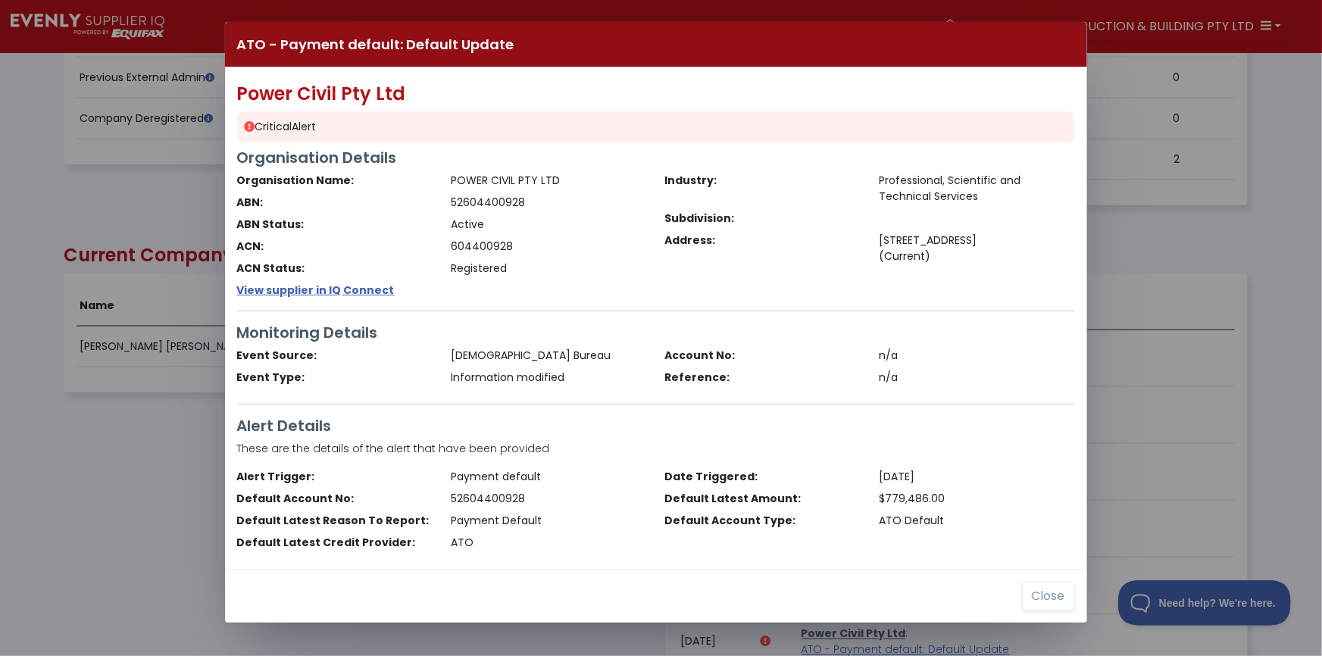
click at [132, 397] on div "ATO - Payment default: Default Update Power Civil Pty Ltd Critical Alert Organi…" at bounding box center [661, 328] width 1322 height 656
click at [1038, 591] on button "Close" at bounding box center [1048, 596] width 53 height 29
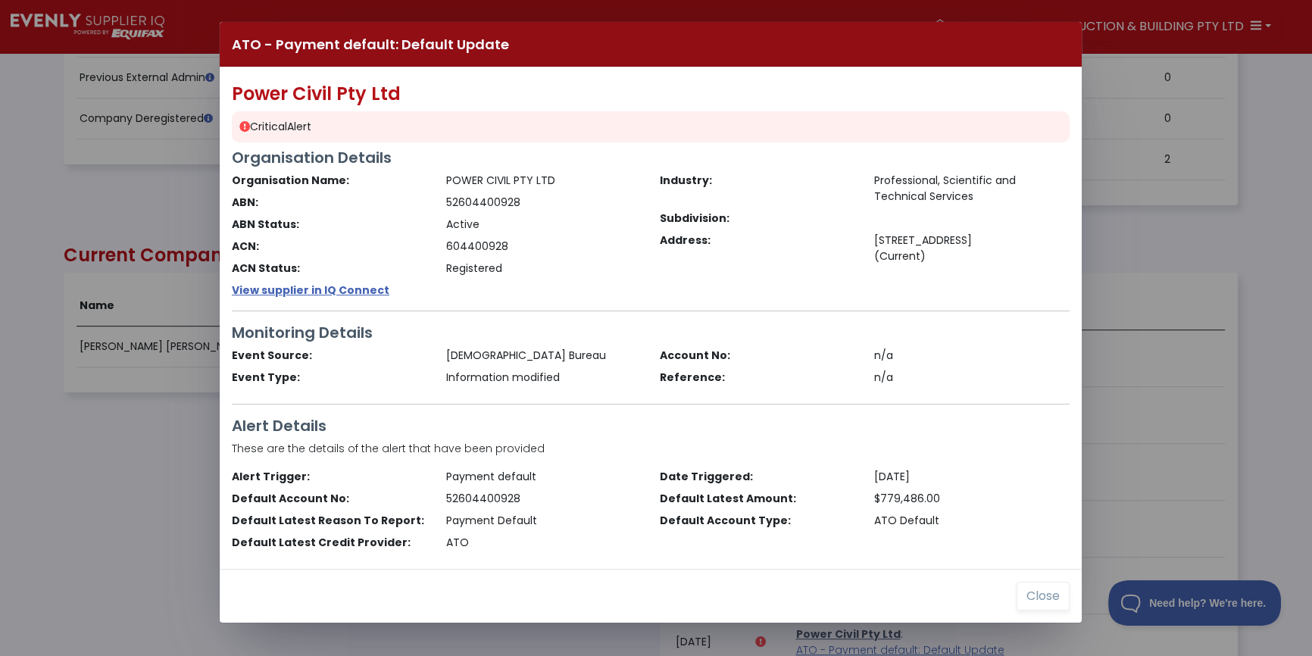
scroll to position [306, 1183]
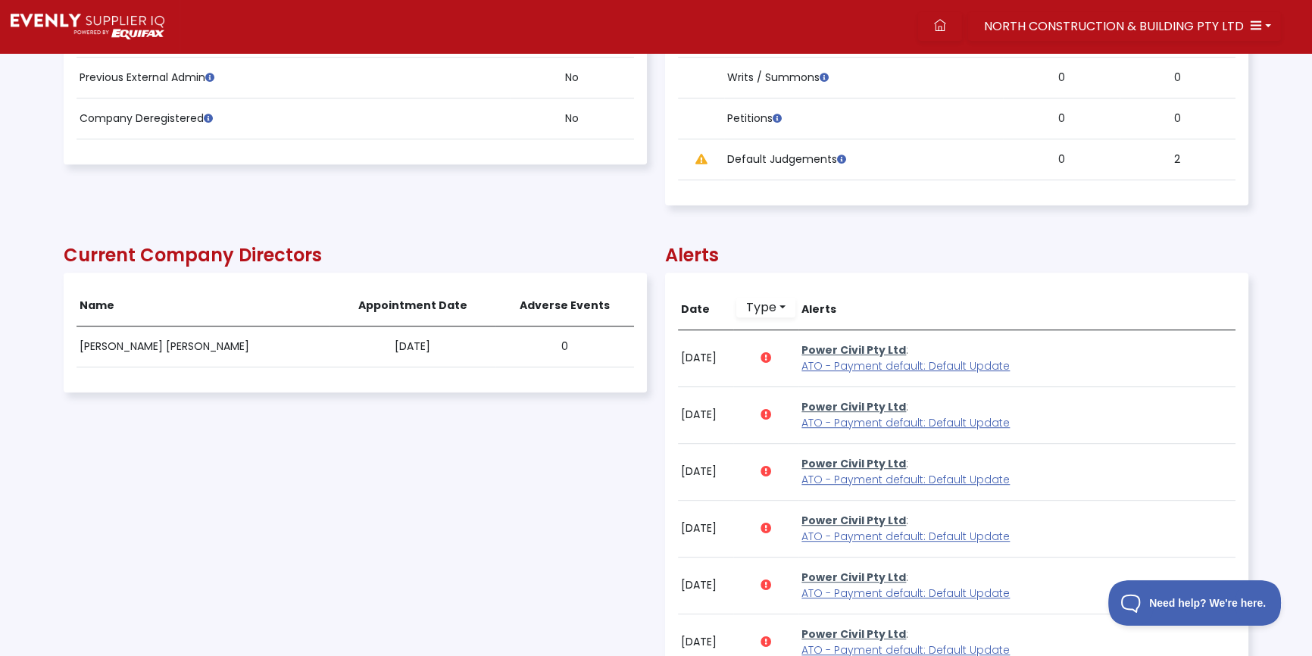
drag, startPoint x: 375, startPoint y: 488, endPoint x: 532, endPoint y: 414, distance: 174.1
click at [375, 488] on div "Current Company Directors Name Appointment Date Adverse Events [PERSON_NAME] [P…" at bounding box center [355, 602] width 583 height 765
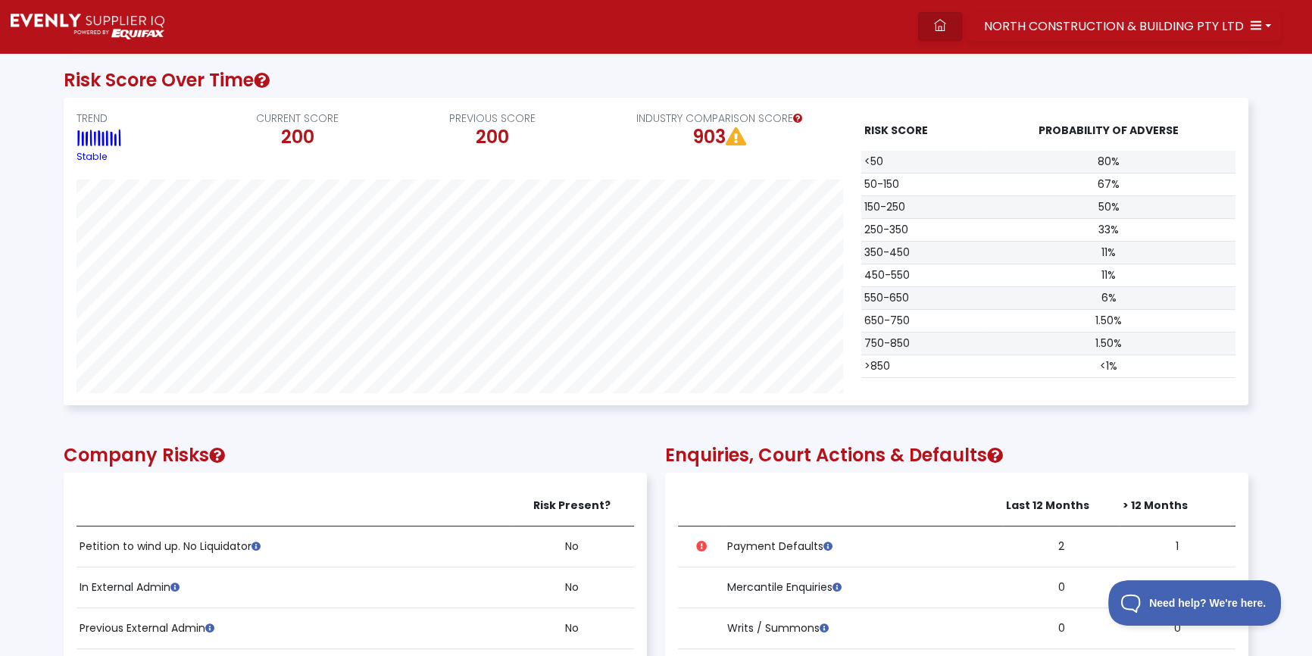
scroll to position [0, 0]
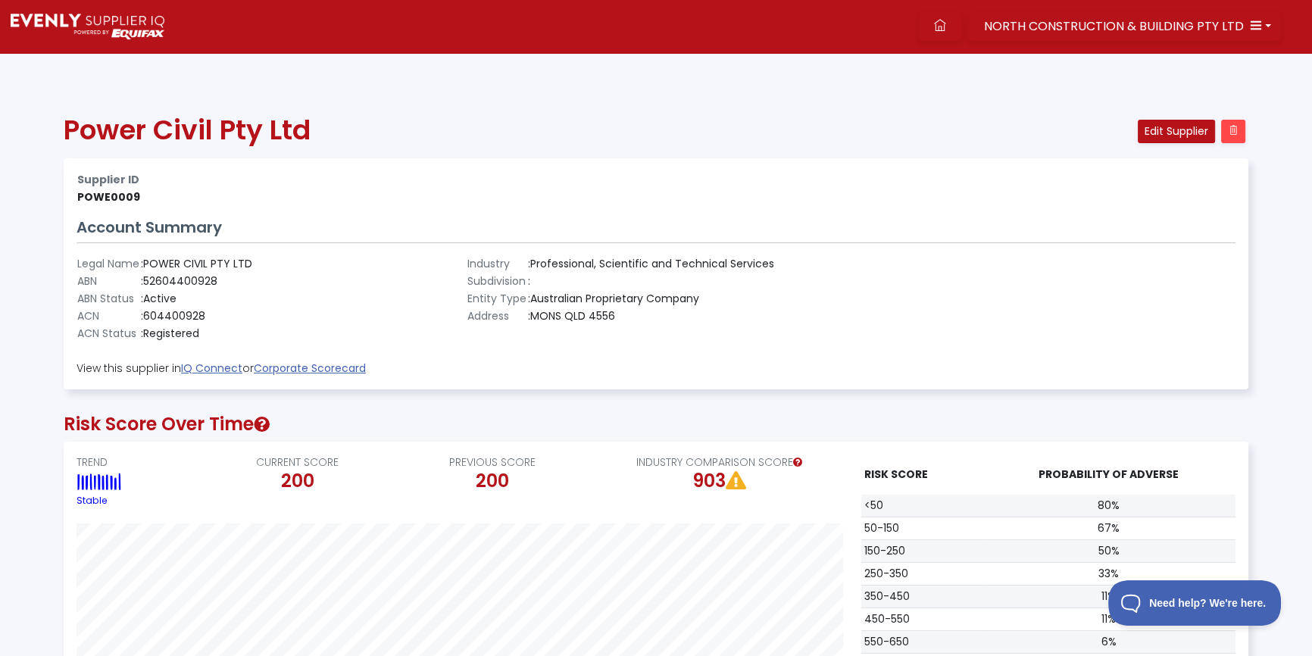
drag, startPoint x: 875, startPoint y: 80, endPoint x: 998, endPoint y: 45, distance: 127.3
click at [1044, 27] on span "NORTH CONSTRUCTION & BUILDING PTY LTD" at bounding box center [1114, 25] width 260 height 17
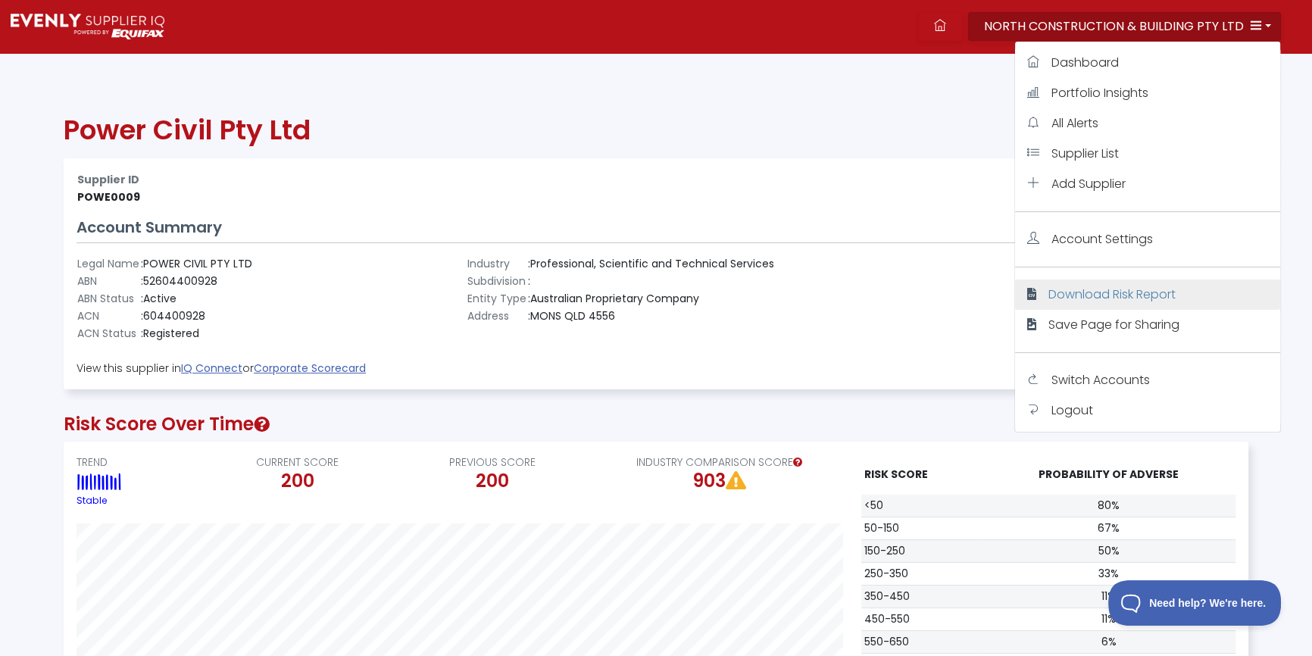
click at [1085, 295] on span "Download Risk Report" at bounding box center [1111, 294] width 127 height 17
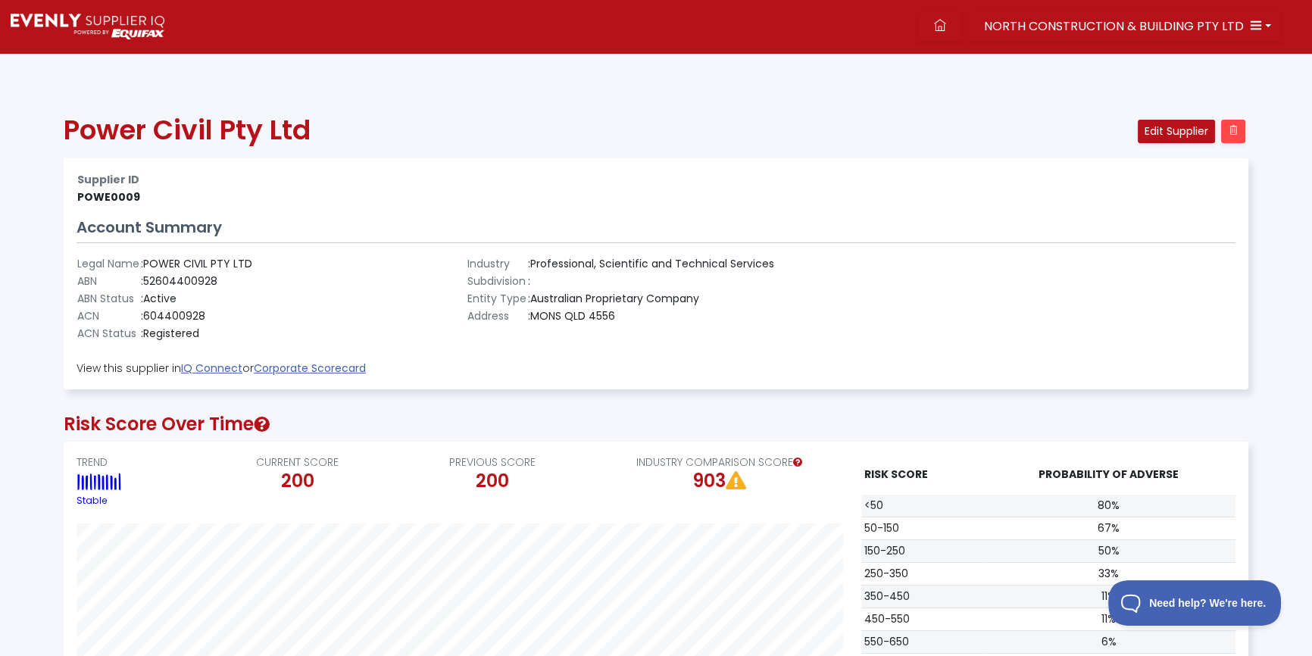
click at [900, 136] on h1 "Power Civil Pty Ltd" at bounding box center [556, 130] width 984 height 33
click at [852, 133] on h1 "Power Civil Pty Ltd" at bounding box center [556, 130] width 984 height 33
click at [875, 148] on div "Power Civil Pty Ltd" at bounding box center [556, 136] width 1002 height 45
